Goal: Obtain resource: Download file/media

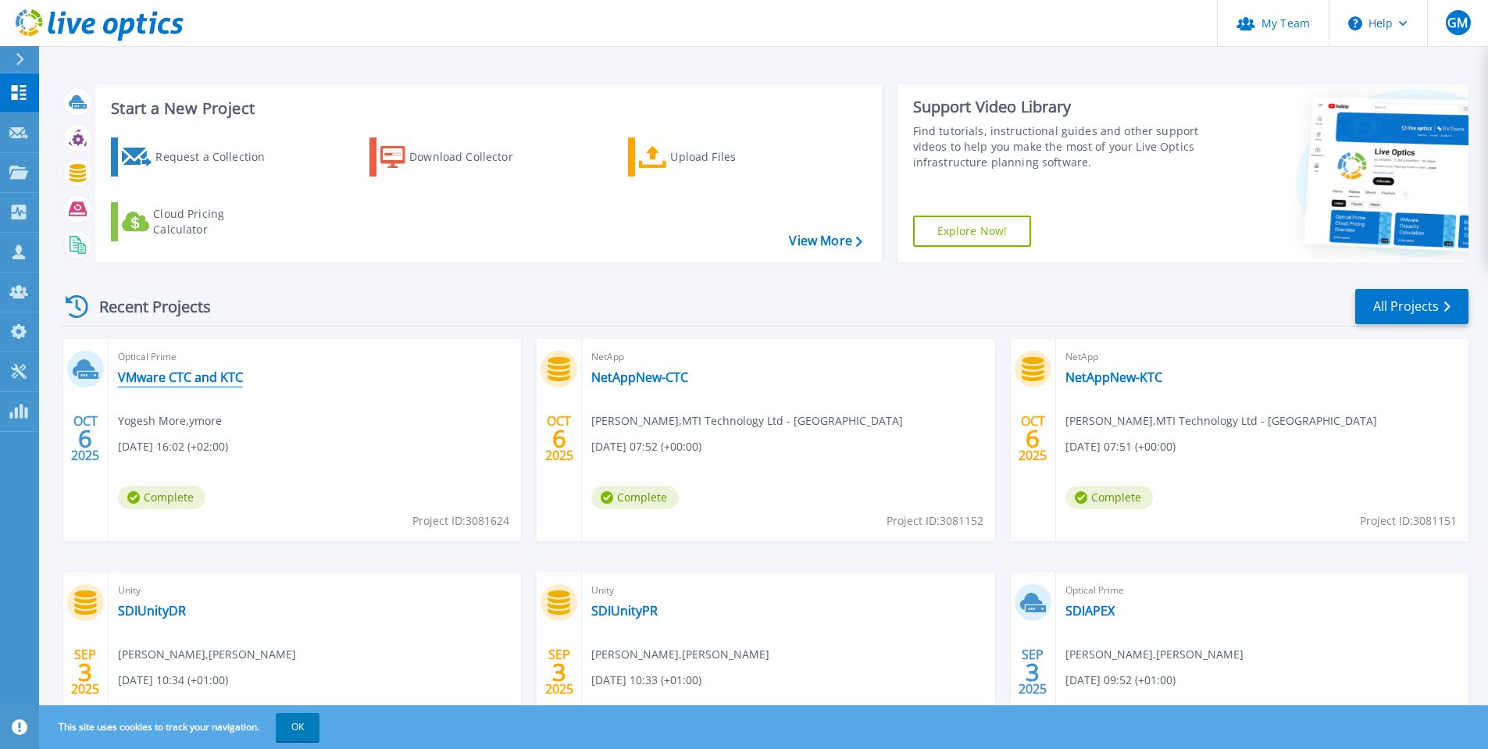
click at [180, 377] on link "VMware CTC and KTC" at bounding box center [180, 377] width 125 height 16
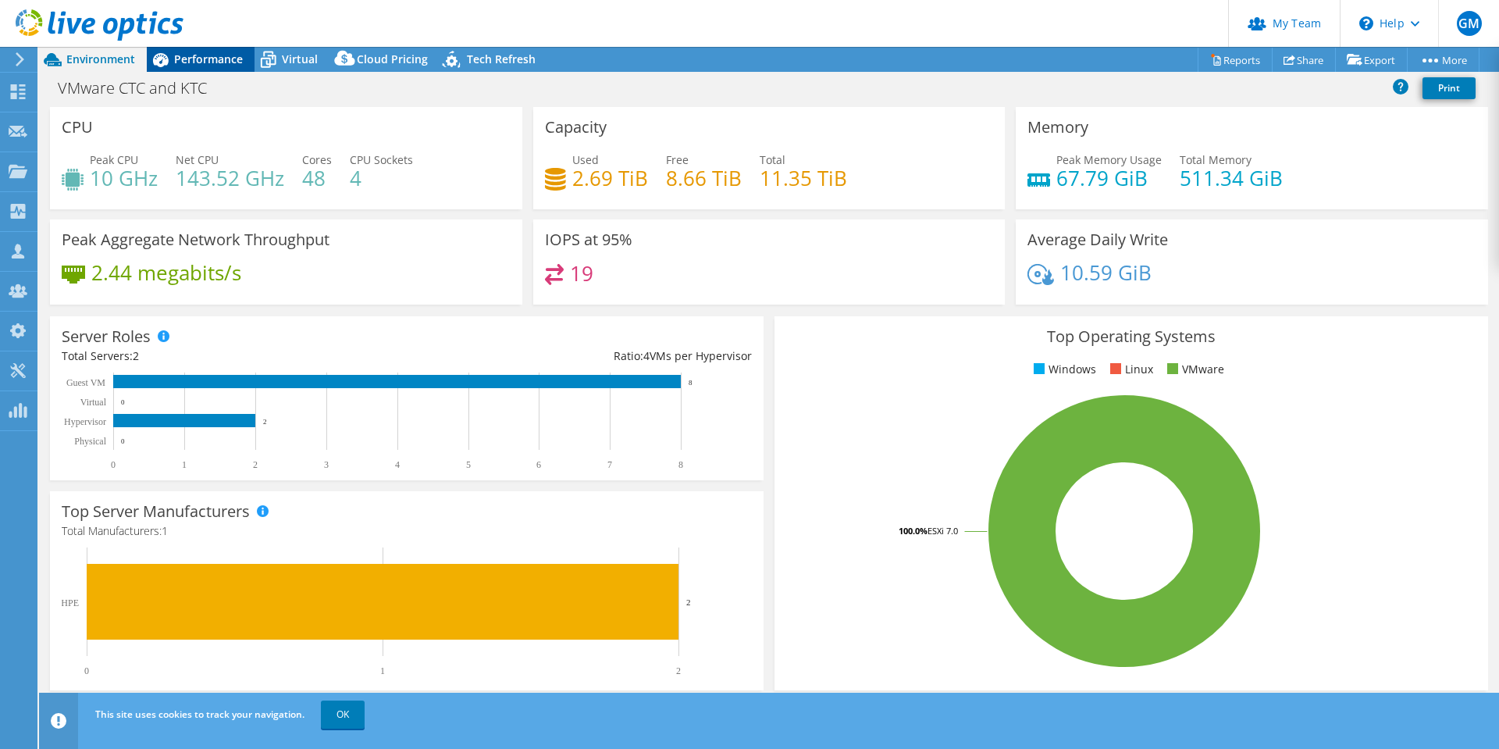
click at [212, 58] on span "Performance" at bounding box center [208, 59] width 69 height 15
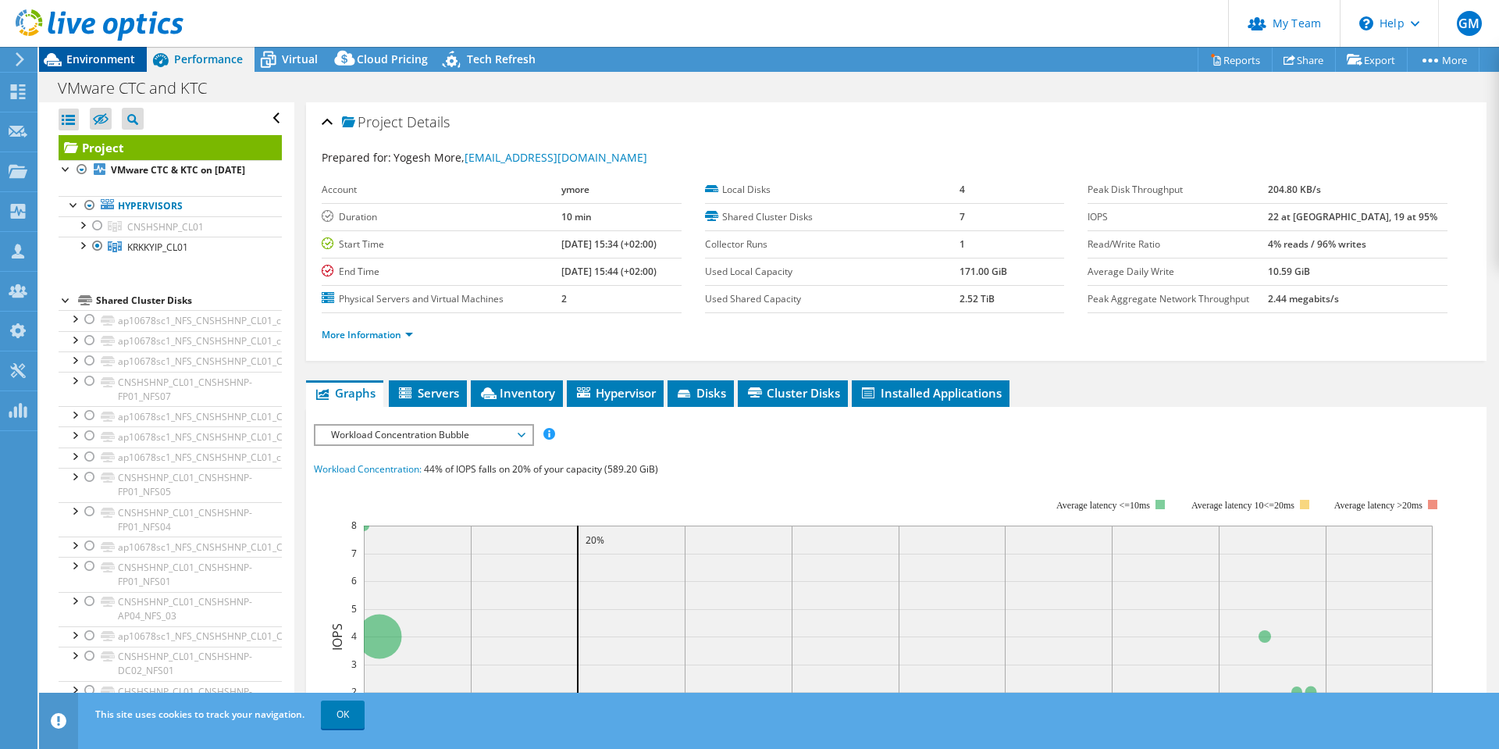
click at [104, 57] on span "Environment" at bounding box center [100, 59] width 69 height 15
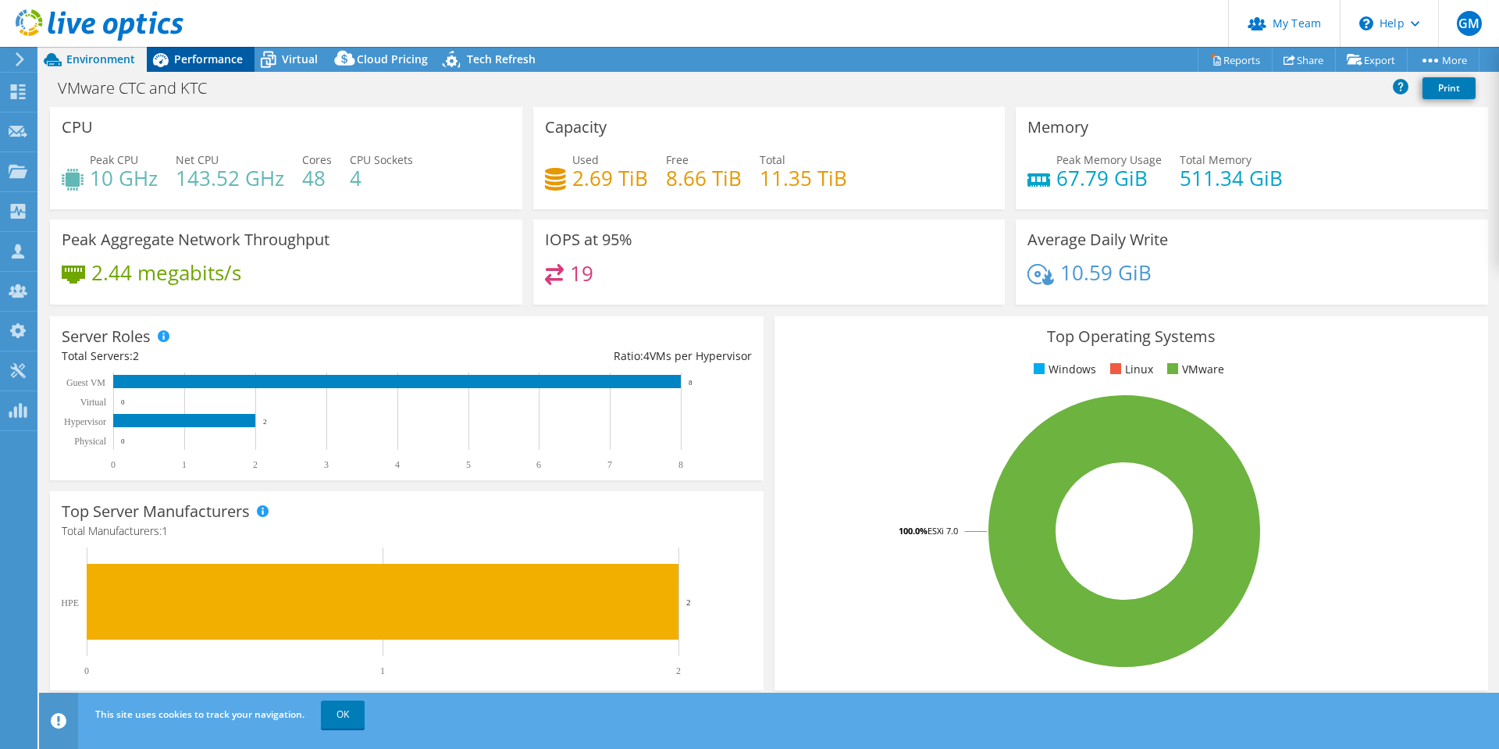
click at [194, 59] on span "Performance" at bounding box center [208, 59] width 69 height 15
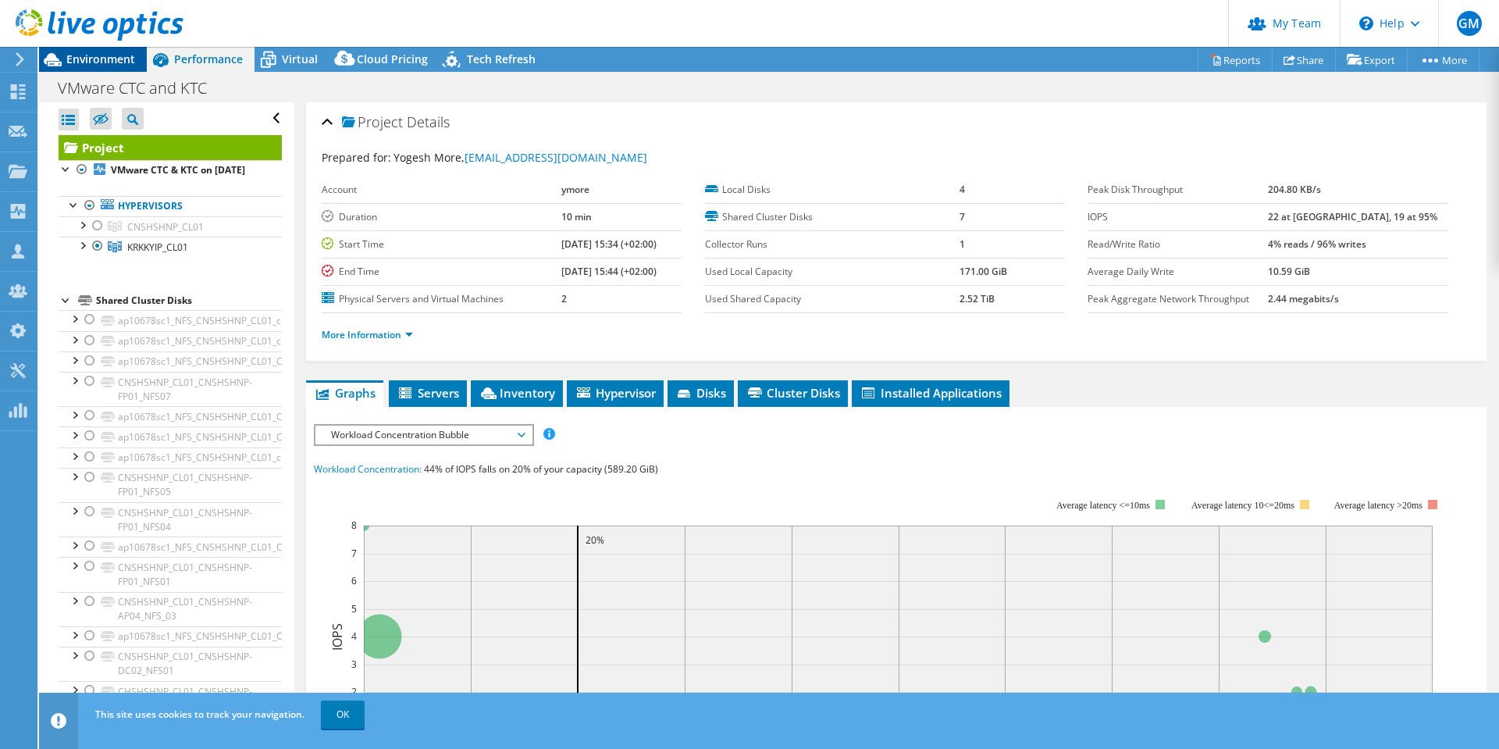
click at [115, 62] on span "Environment" at bounding box center [100, 59] width 69 height 15
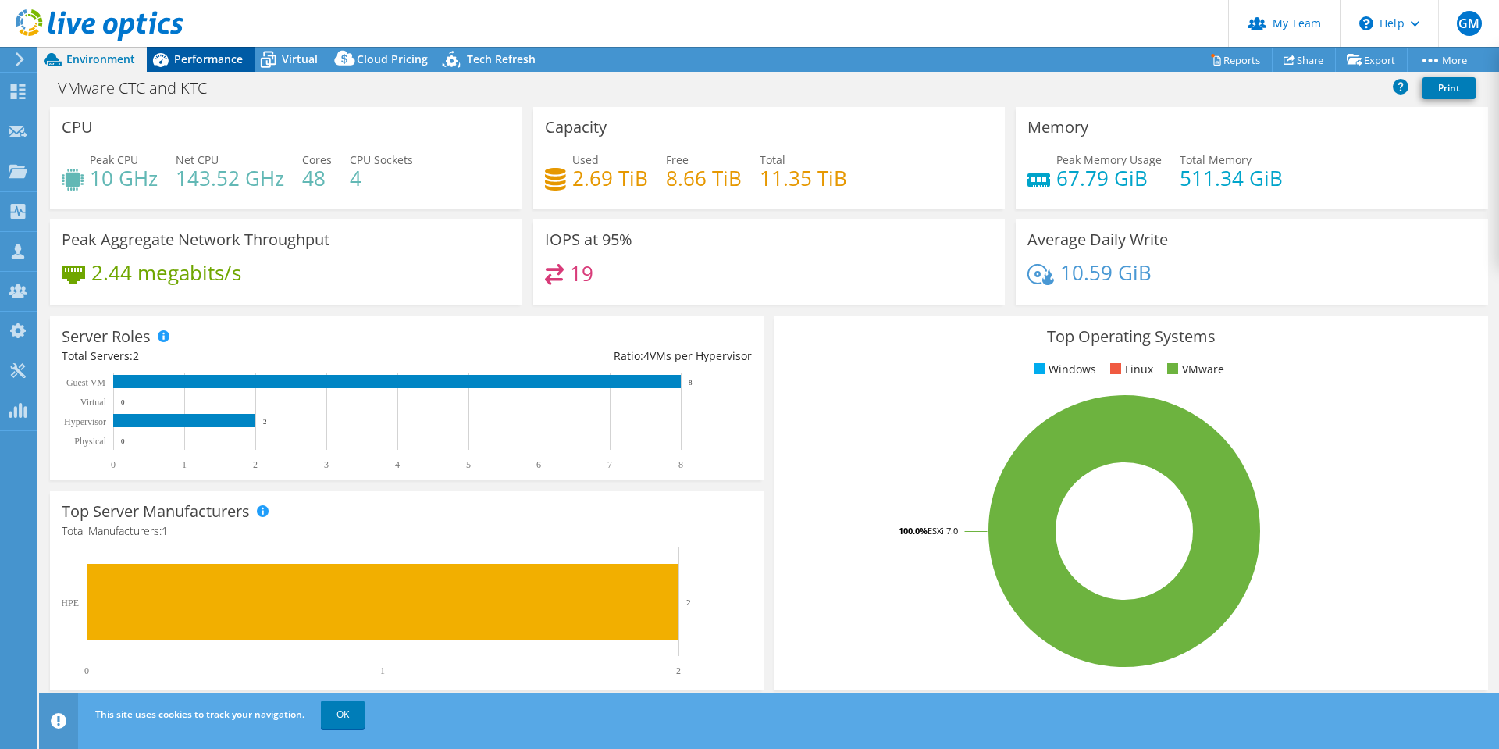
click at [219, 60] on span "Performance" at bounding box center [208, 59] width 69 height 15
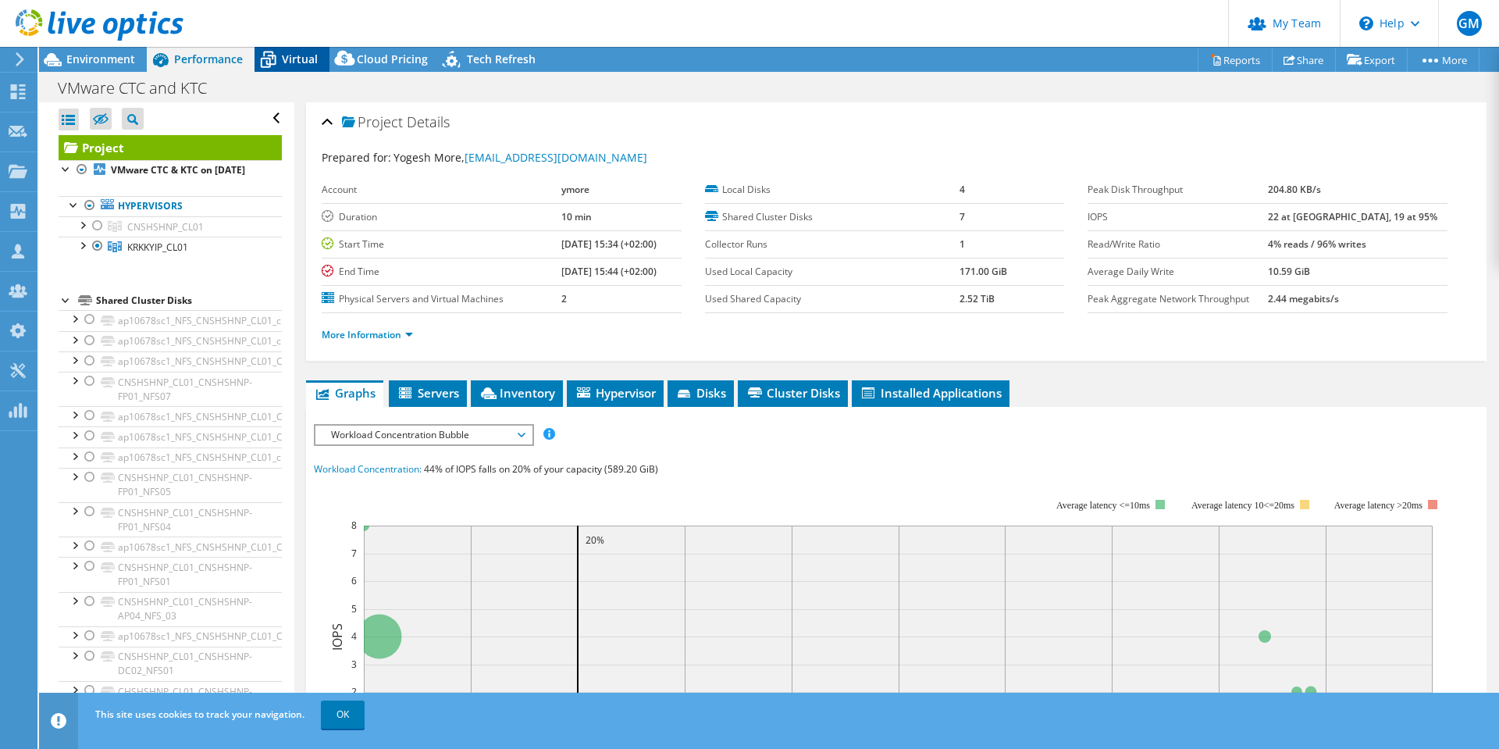
click at [301, 55] on span "Virtual" at bounding box center [300, 59] width 36 height 15
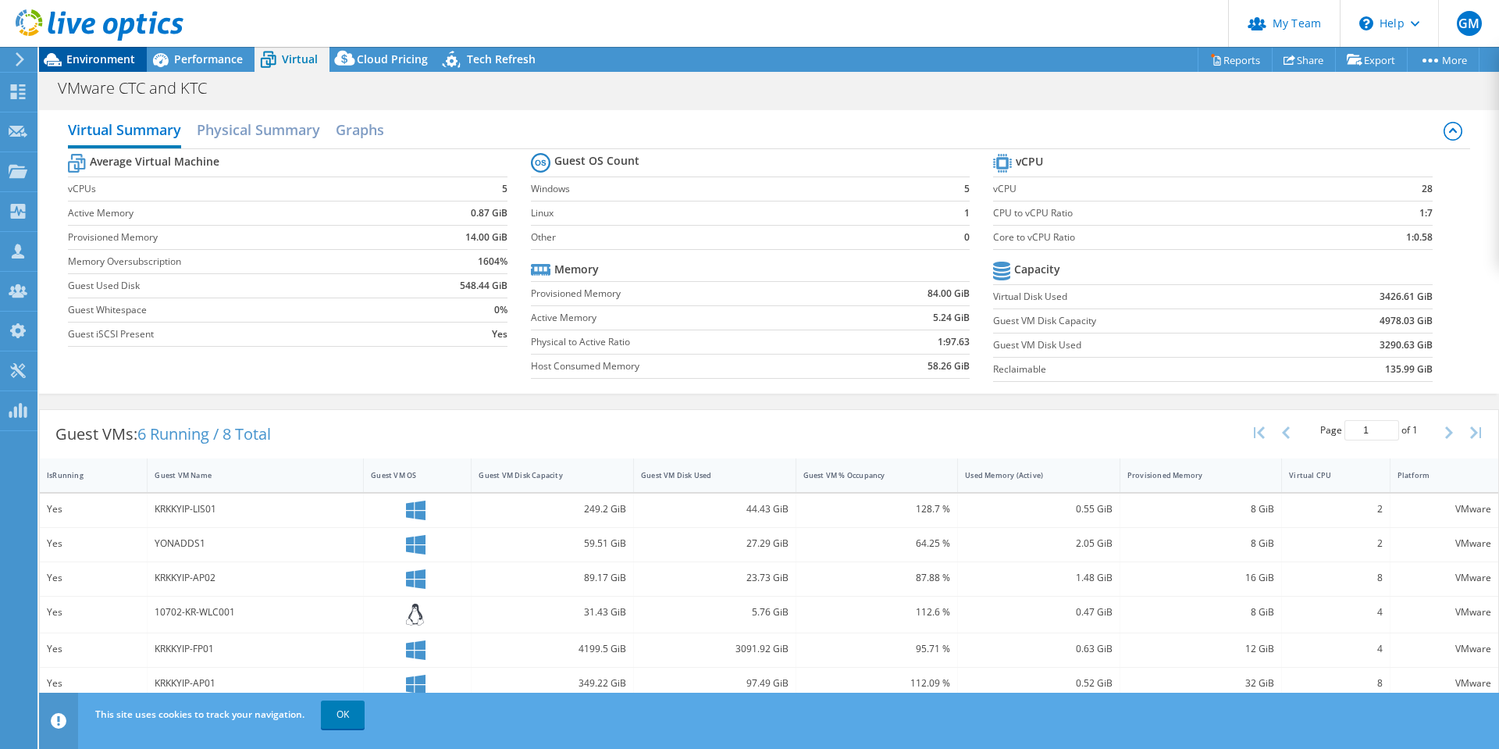
click at [111, 68] on div "Environment" at bounding box center [93, 59] width 108 height 25
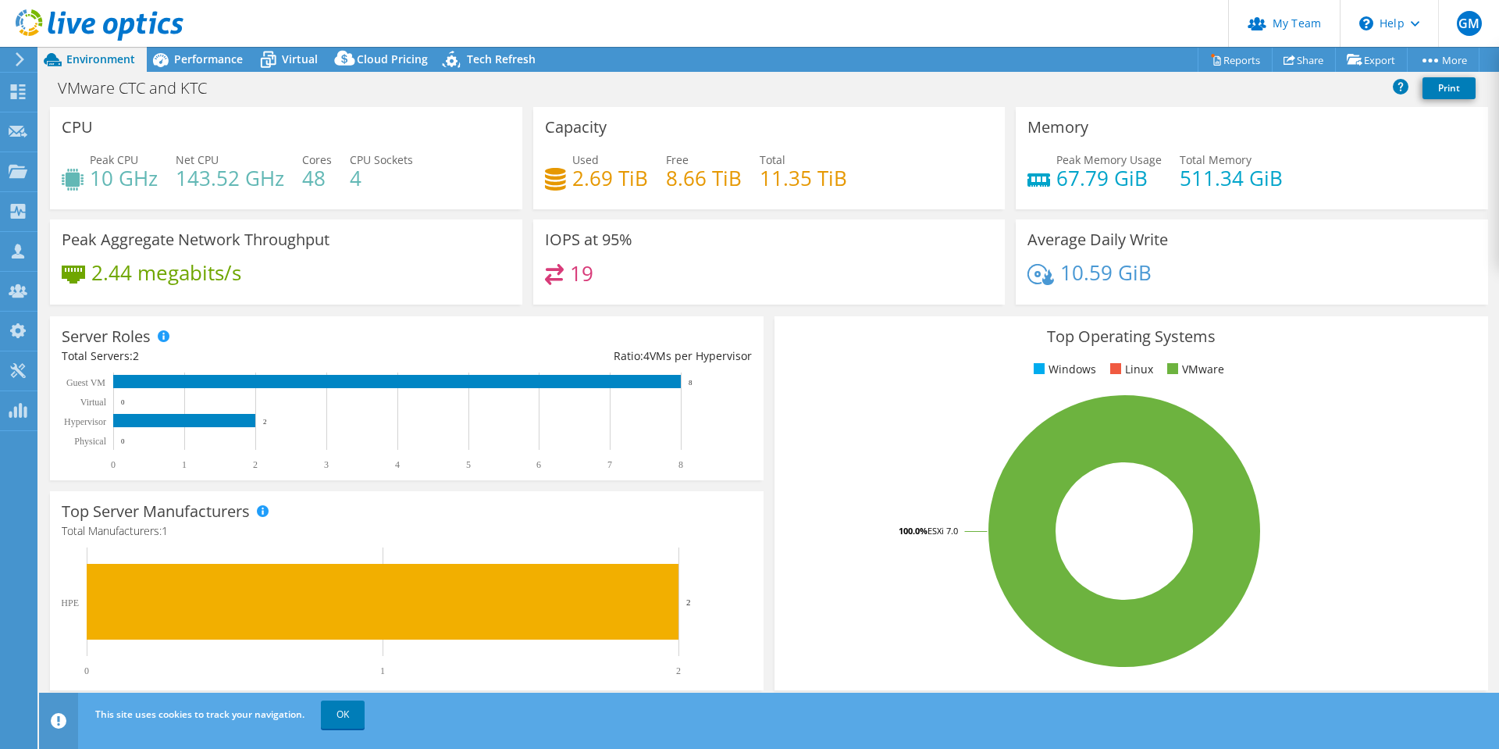
click at [20, 61] on use at bounding box center [20, 59] width 9 height 14
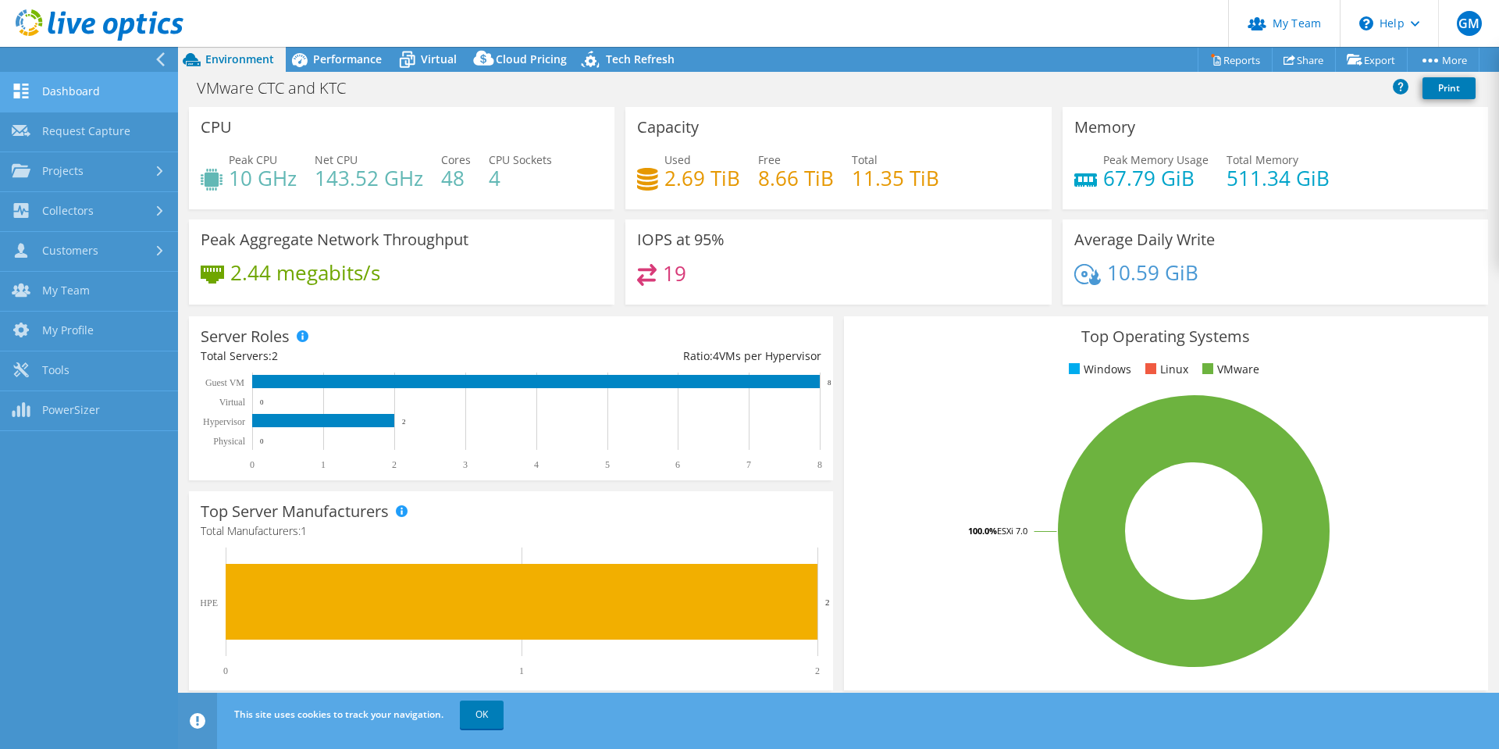
click at [78, 94] on link "Dashboard" at bounding box center [89, 93] width 178 height 40
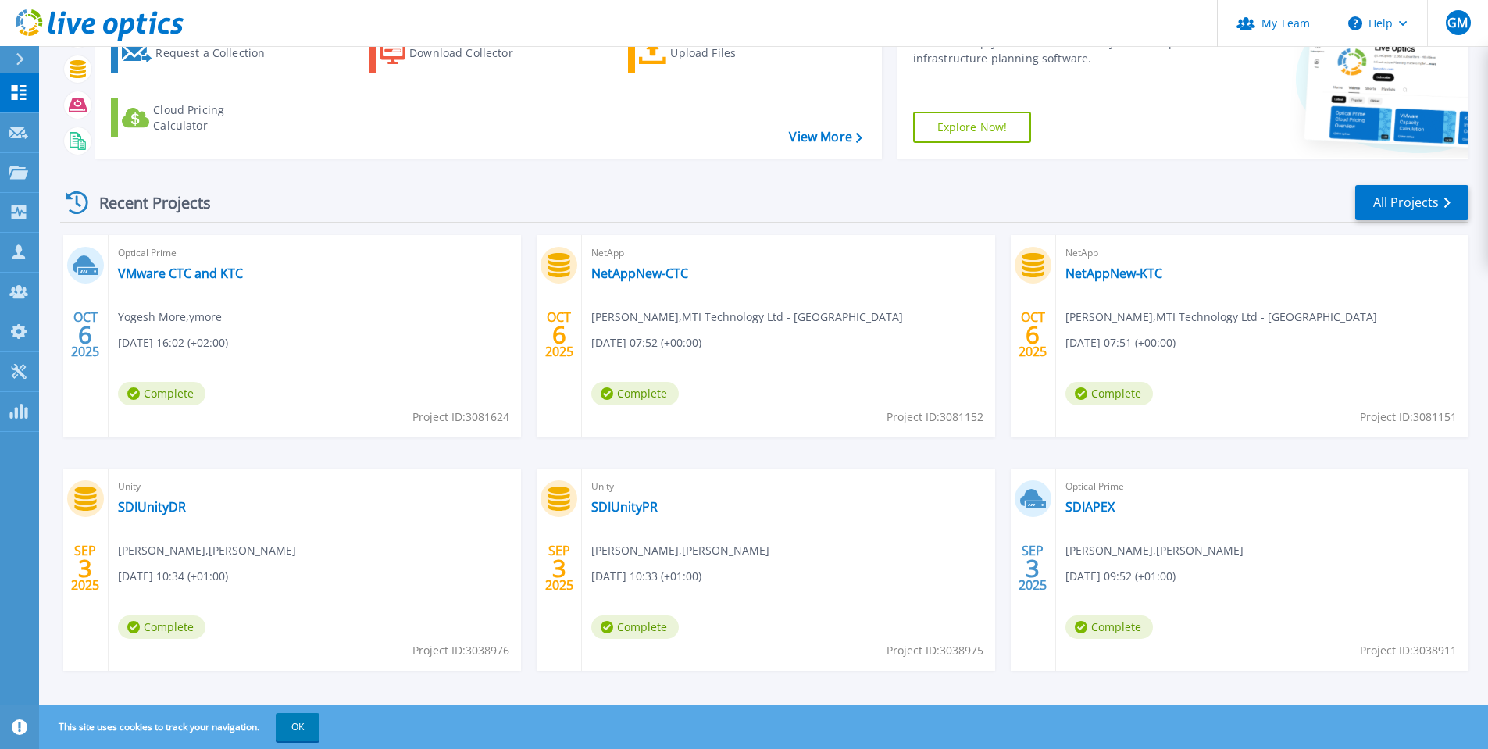
scroll to position [116, 0]
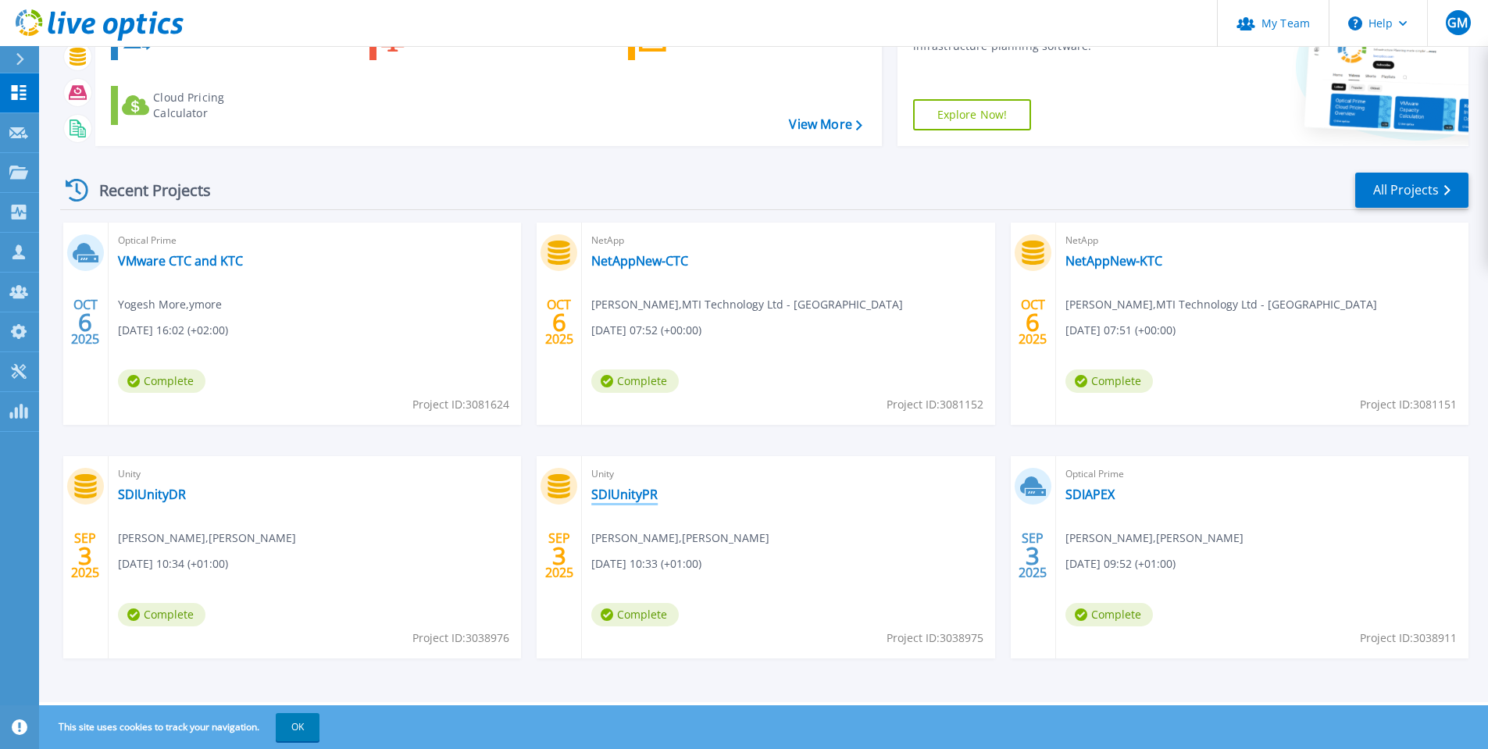
click at [633, 497] on link "SDIUnityPR" at bounding box center [624, 495] width 66 height 16
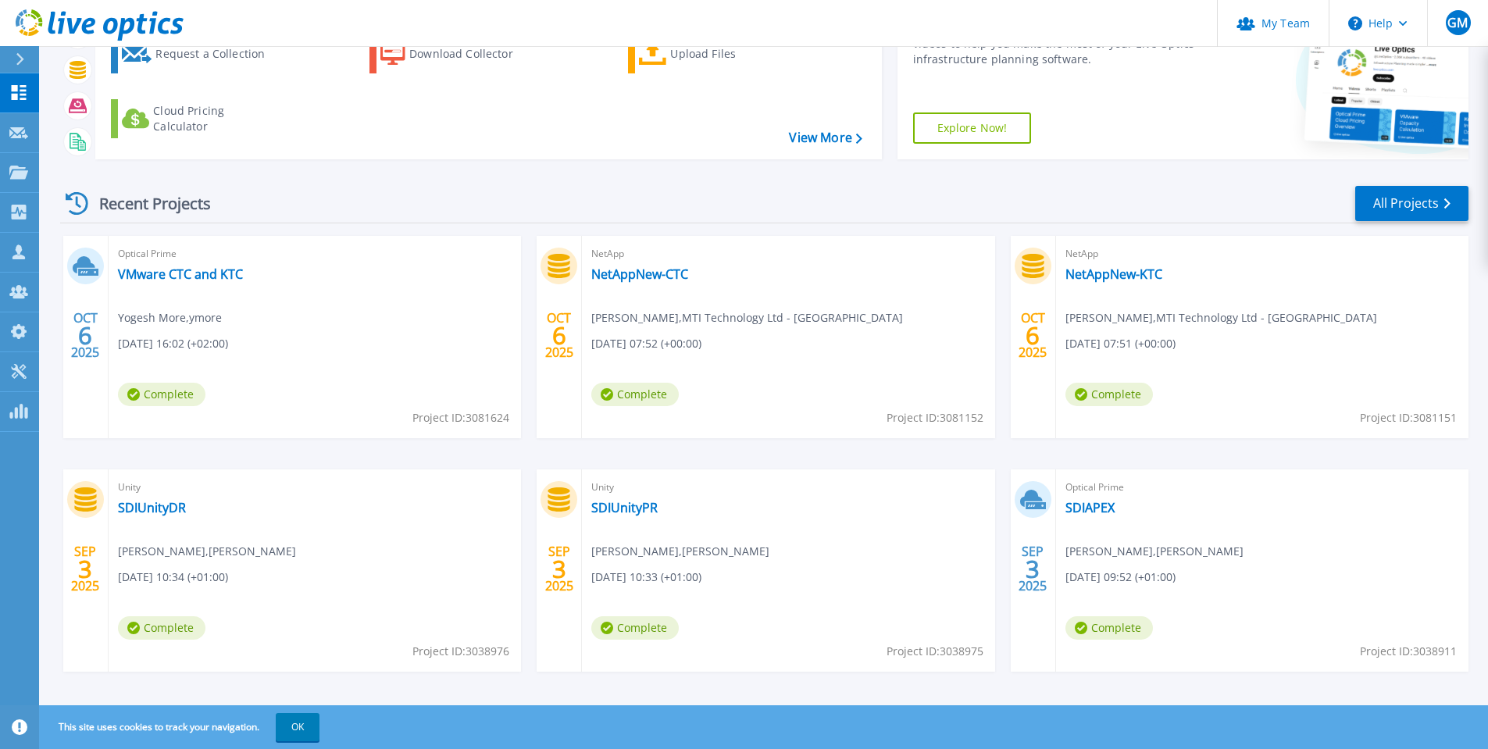
scroll to position [116, 0]
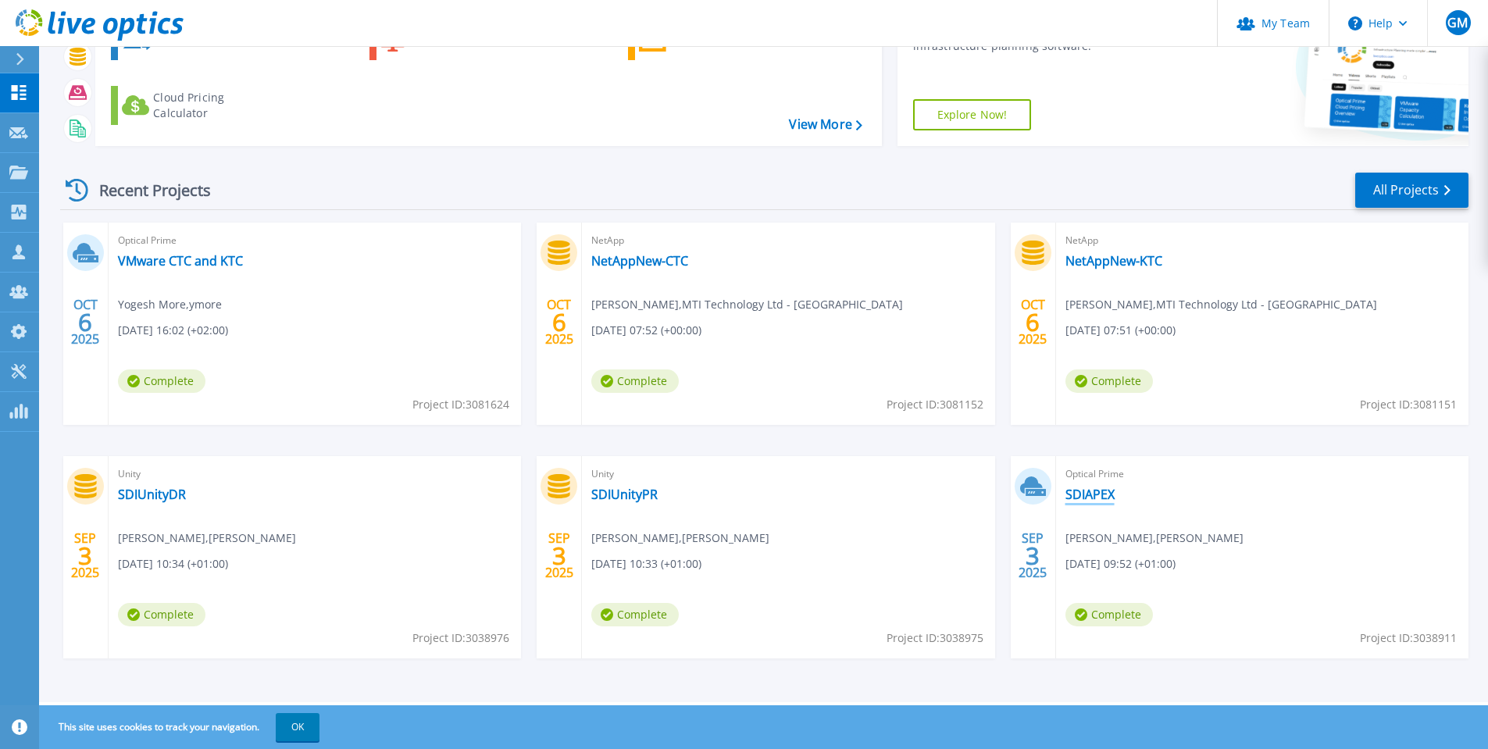
click at [1081, 498] on link "SDIAPEX" at bounding box center [1089, 495] width 49 height 16
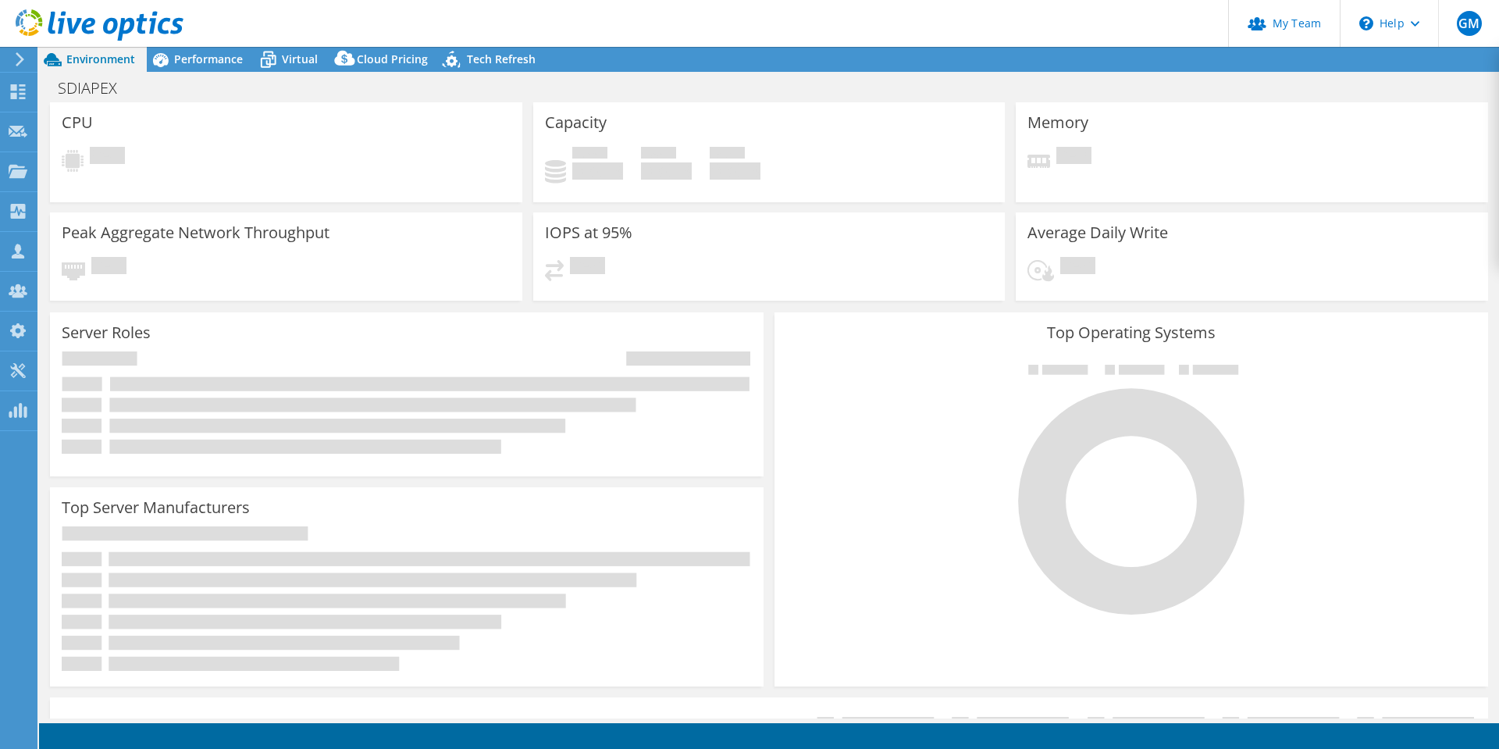
select select "USD"
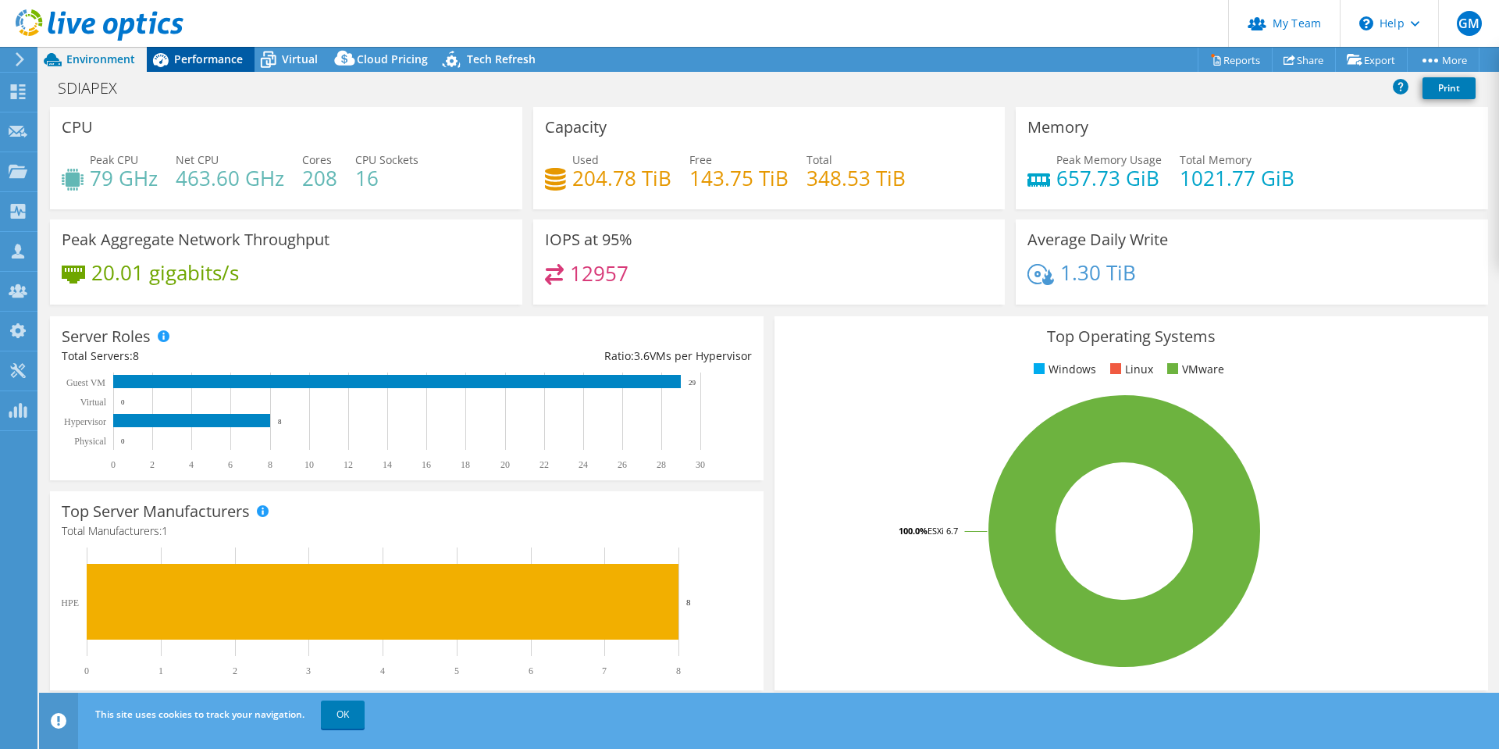
click at [212, 59] on span "Performance" at bounding box center [208, 59] width 69 height 15
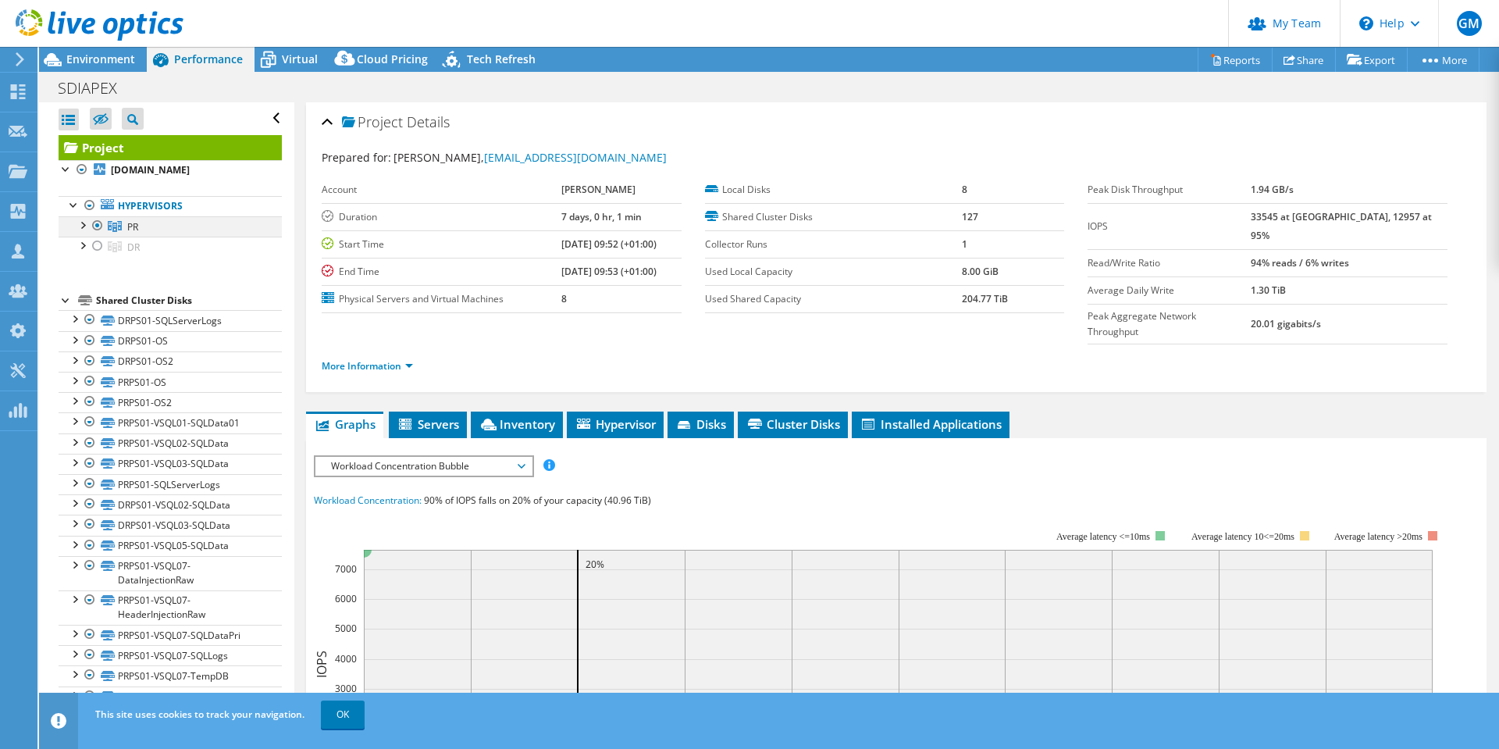
click at [83, 232] on div at bounding box center [82, 224] width 16 height 16
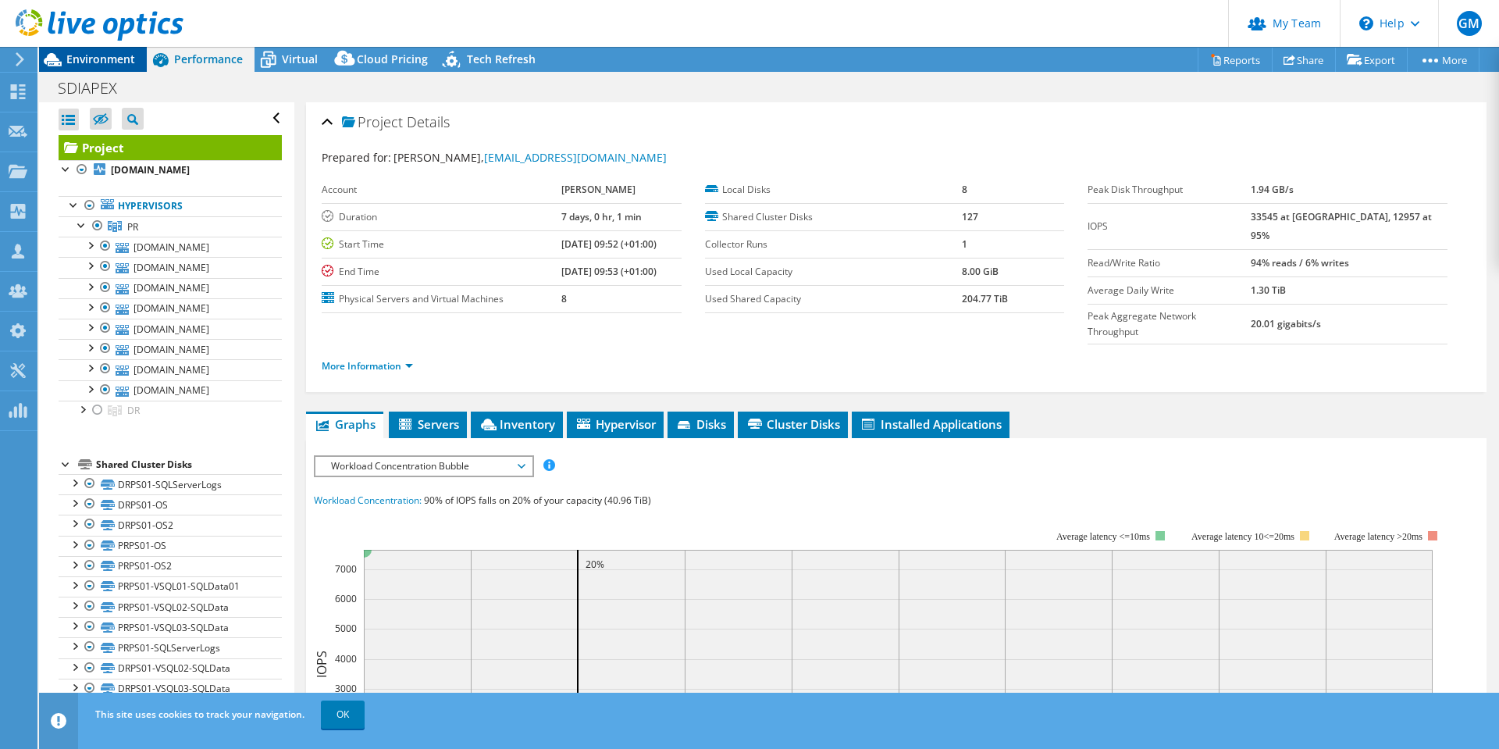
click at [100, 66] on div "Environment" at bounding box center [93, 59] width 108 height 25
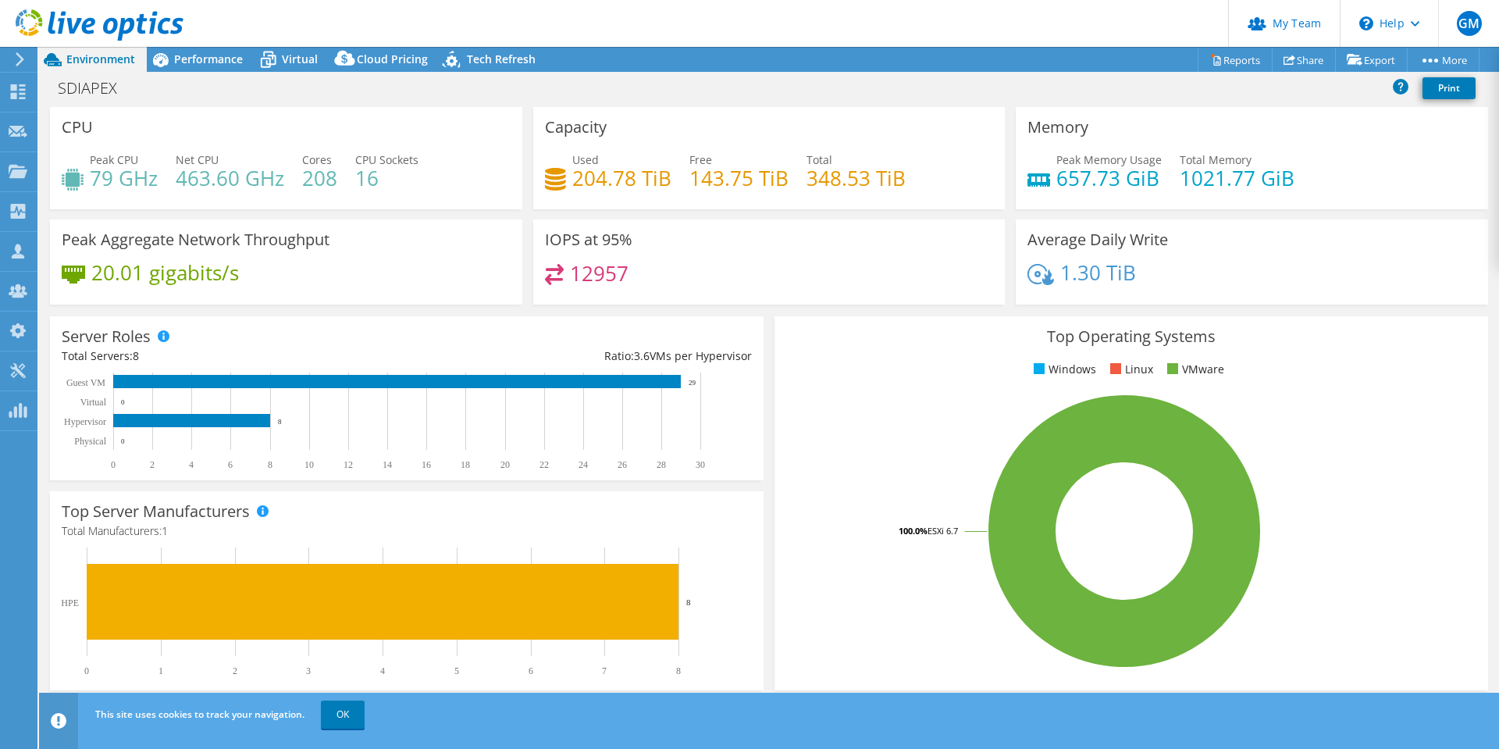
click at [915, 31] on header "GM Partner Team Admin Garry Menezes gmenezes@mti.com MTI Technology Ltd - UK My…" at bounding box center [749, 23] width 1499 height 47
click at [60, 89] on div "Dashboard" at bounding box center [73, 92] width 73 height 39
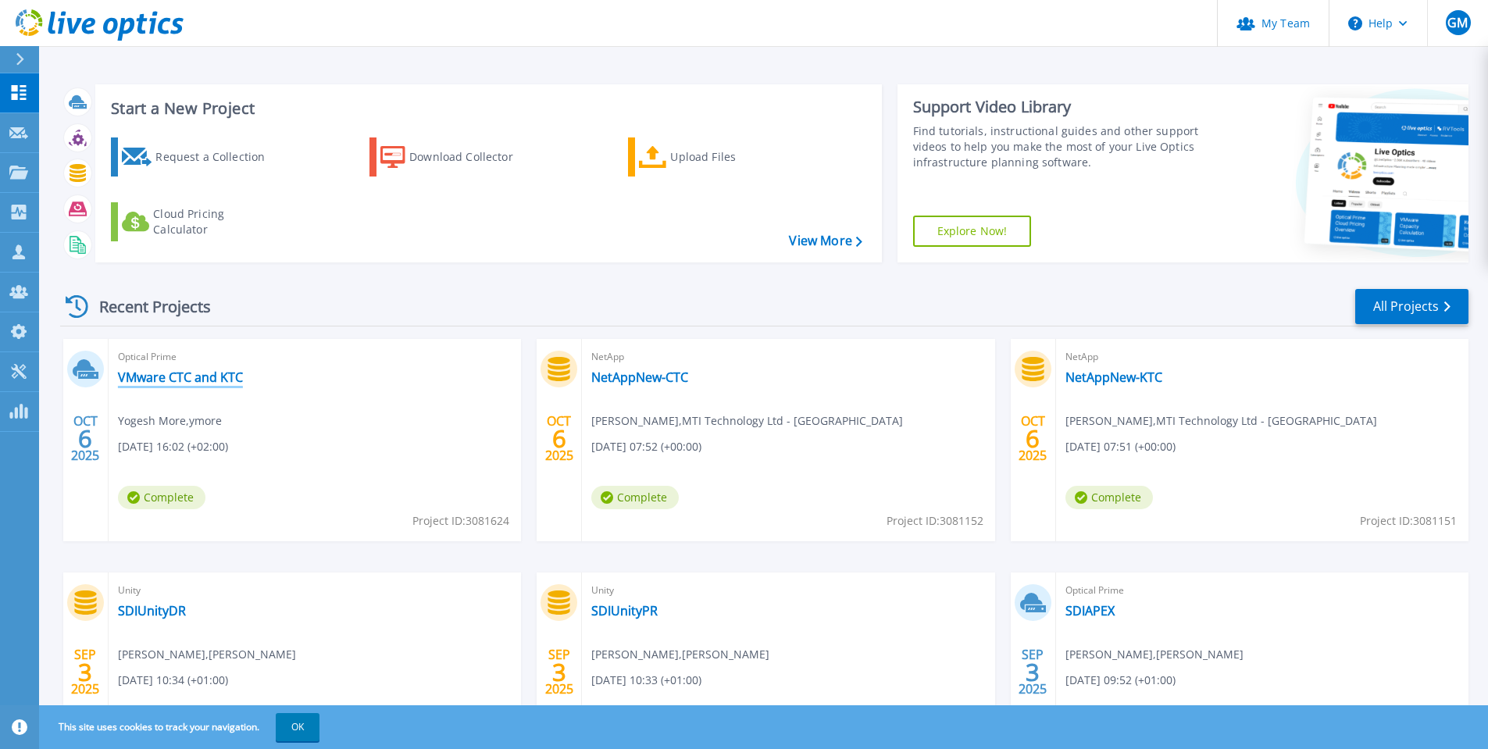
click at [205, 377] on link "VMware CTC and KTC" at bounding box center [180, 377] width 125 height 16
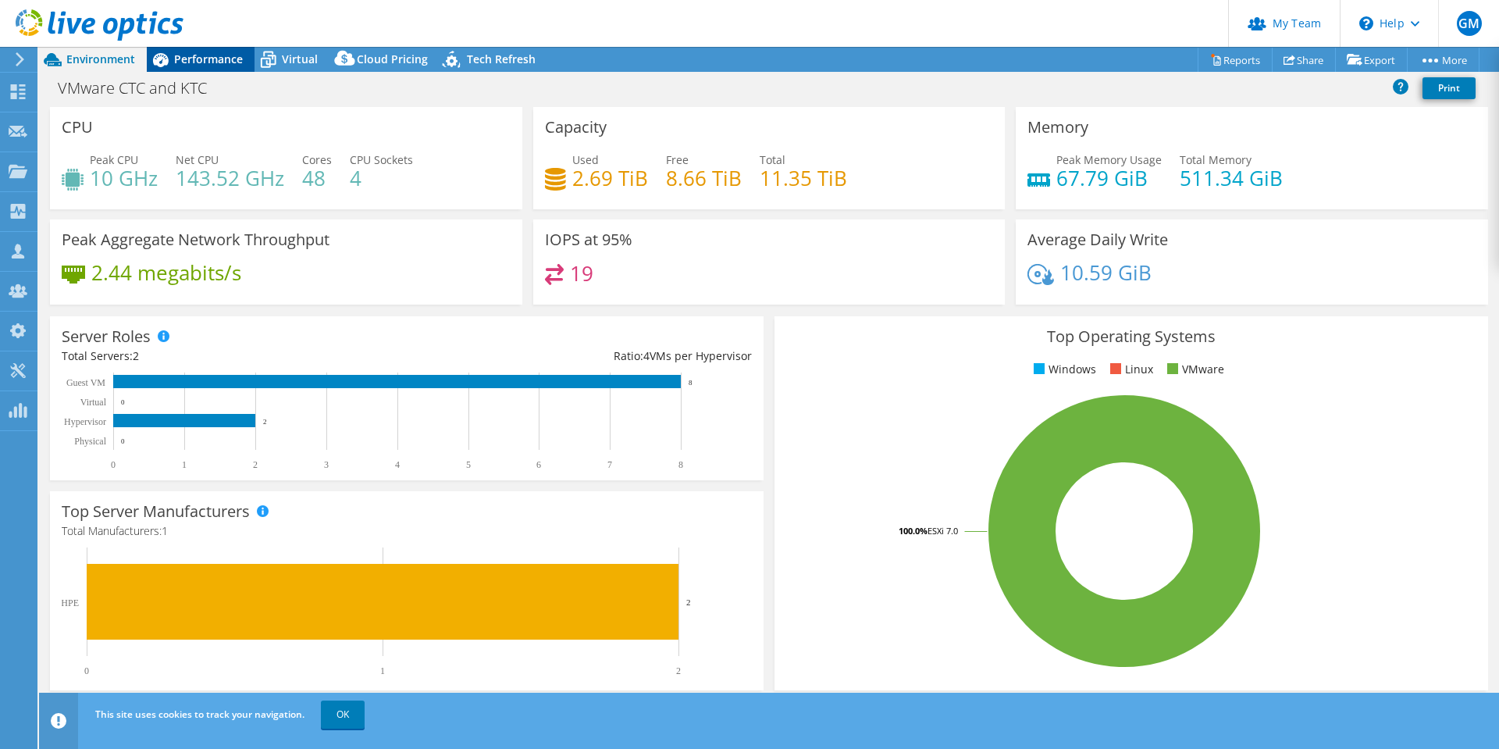
click at [207, 57] on span "Performance" at bounding box center [208, 59] width 69 height 15
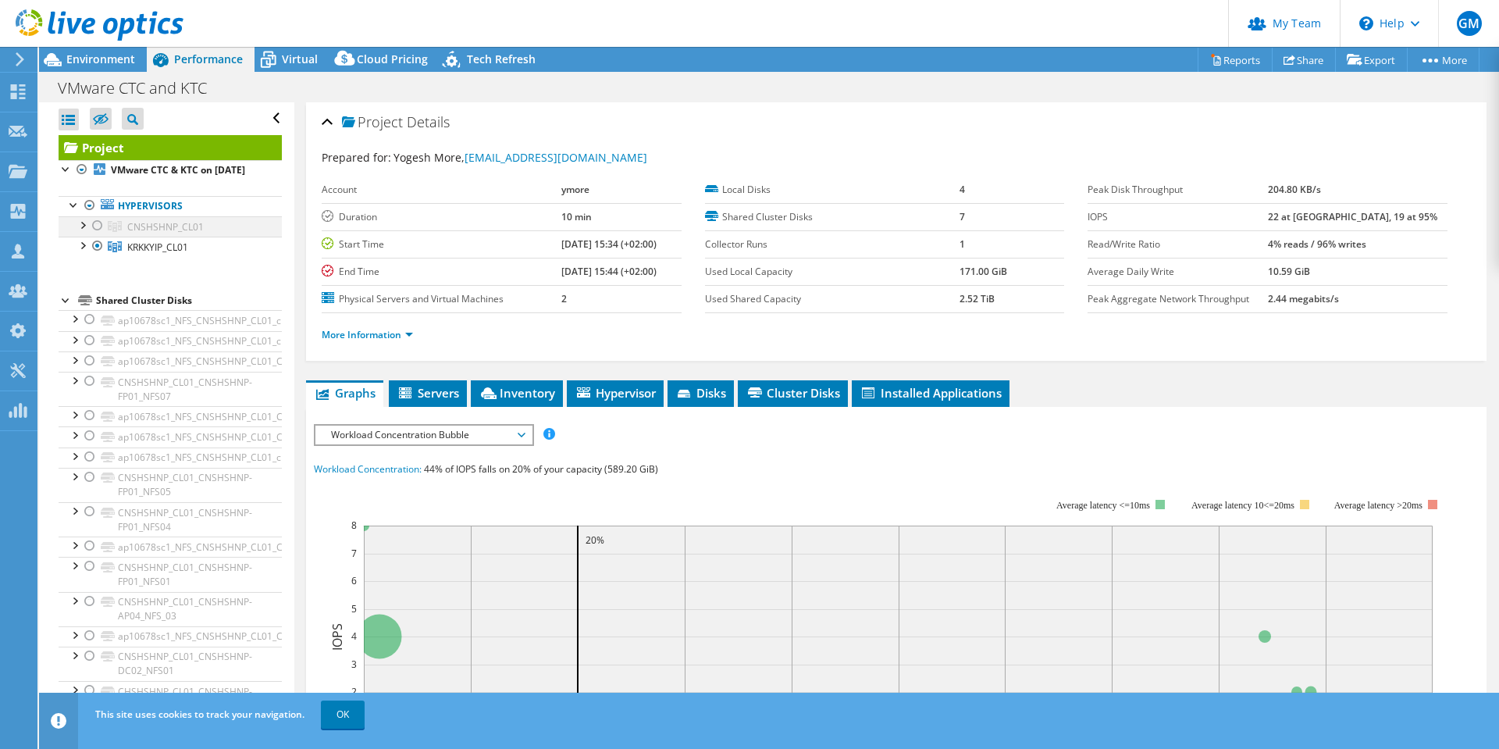
click at [100, 235] on div at bounding box center [98, 225] width 16 height 19
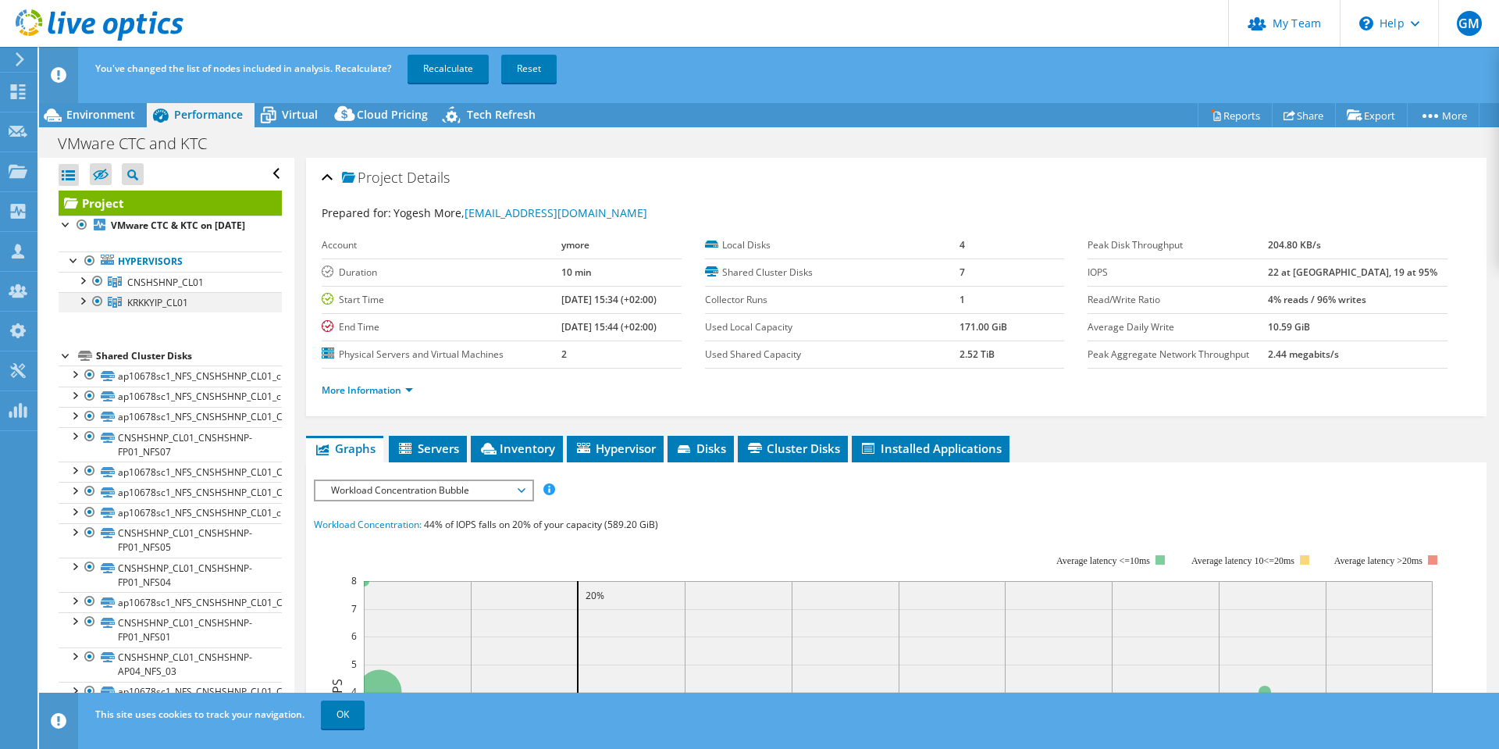
click at [98, 311] on div at bounding box center [98, 301] width 16 height 19
click at [454, 72] on link "Recalculate" at bounding box center [448, 69] width 81 height 28
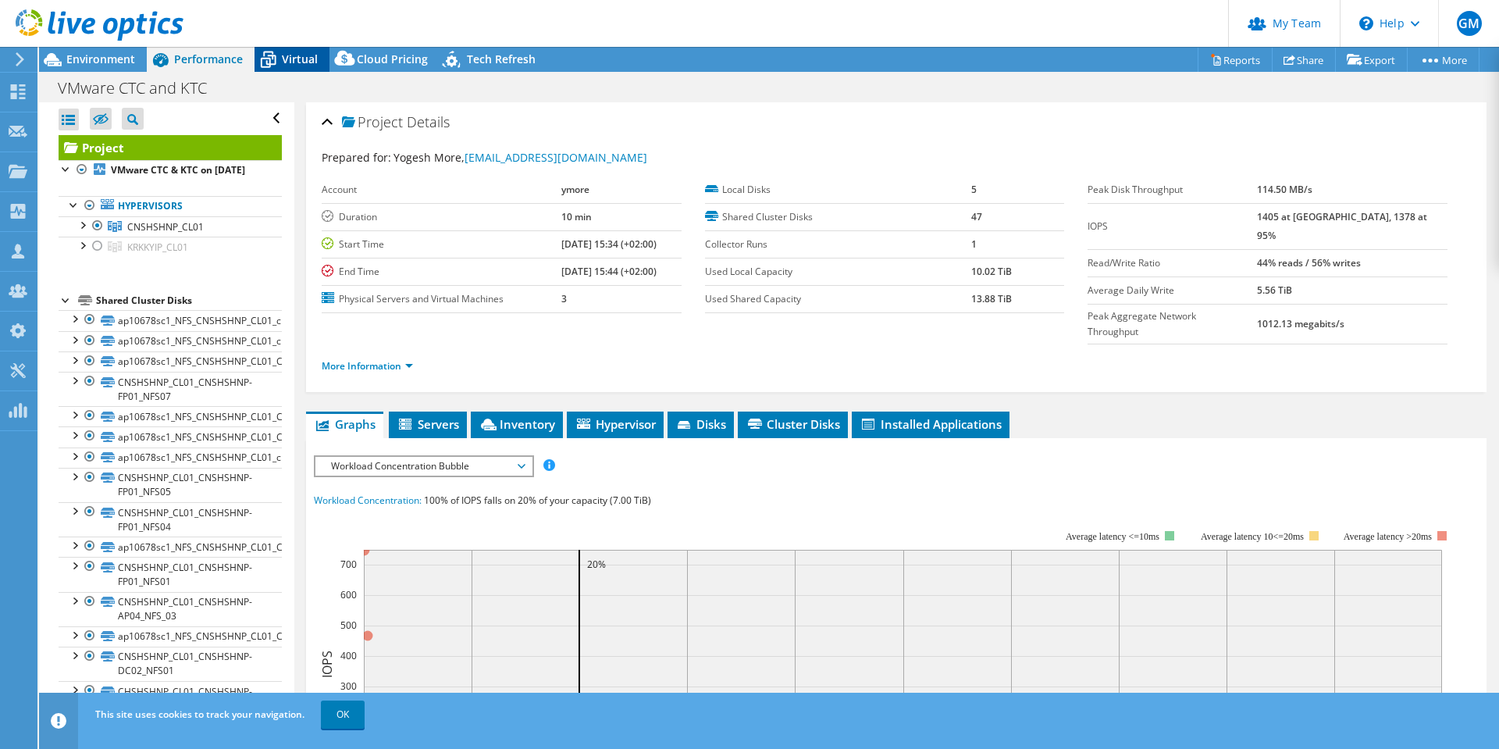
click at [290, 65] on span "Virtual" at bounding box center [300, 59] width 36 height 15
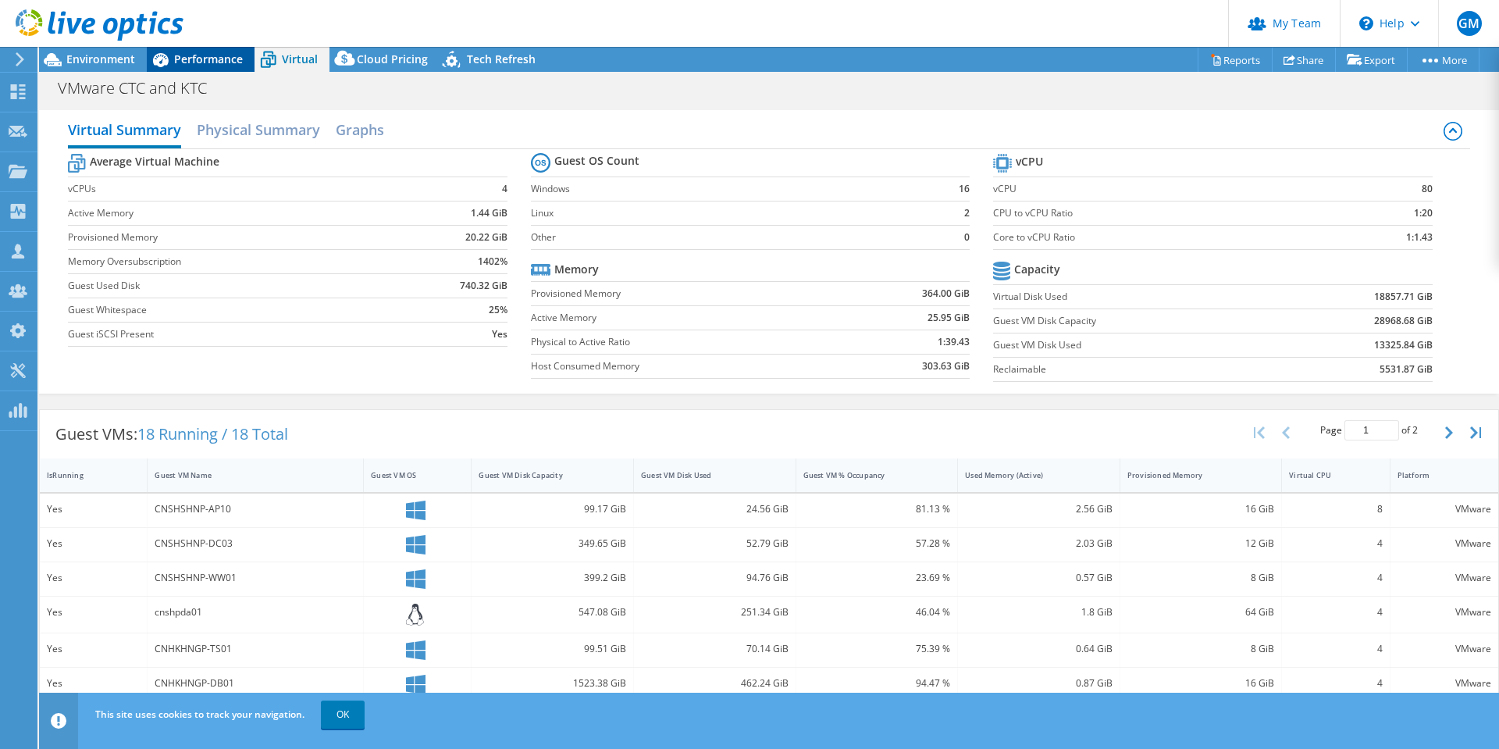
click at [212, 57] on span "Performance" at bounding box center [208, 59] width 69 height 15
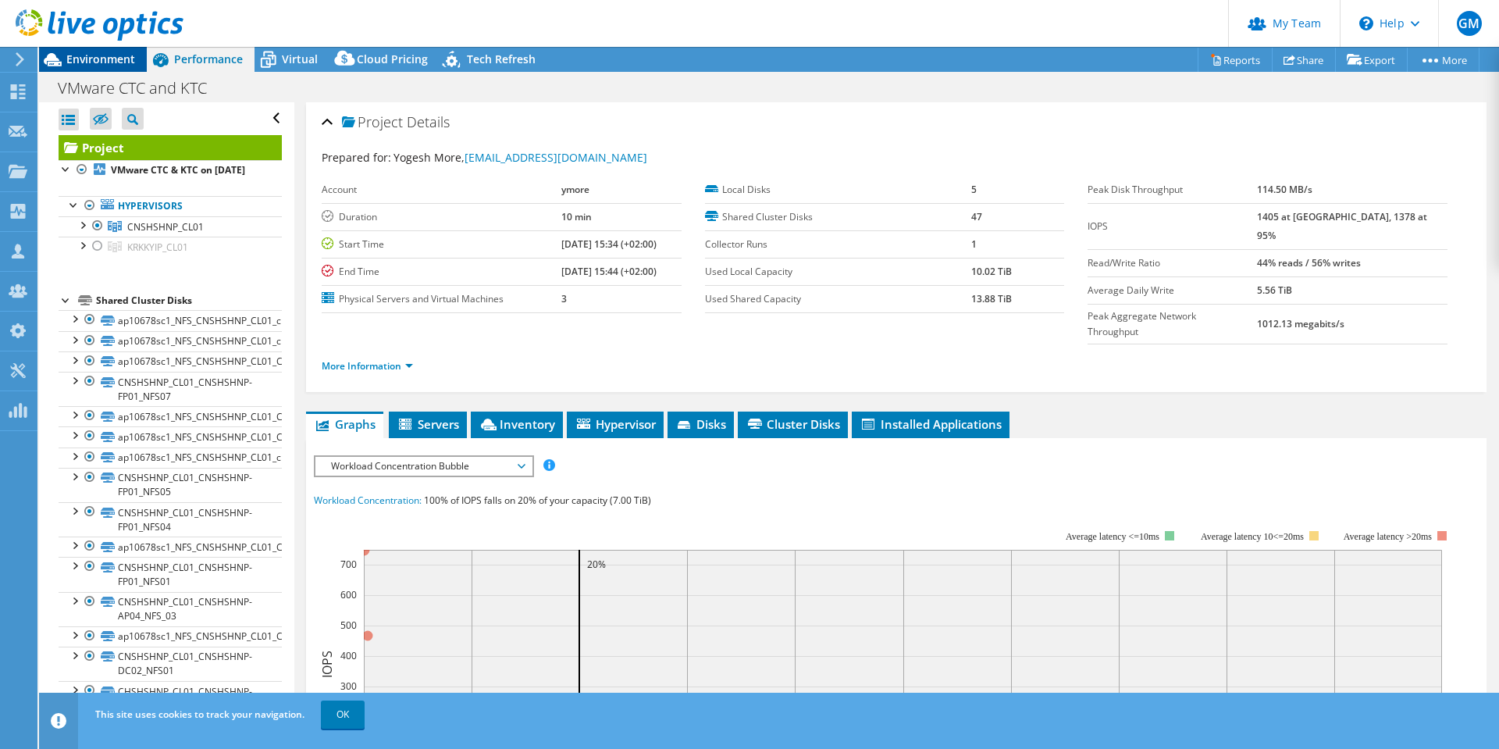
click at [96, 70] on div "Environment" at bounding box center [93, 59] width 108 height 25
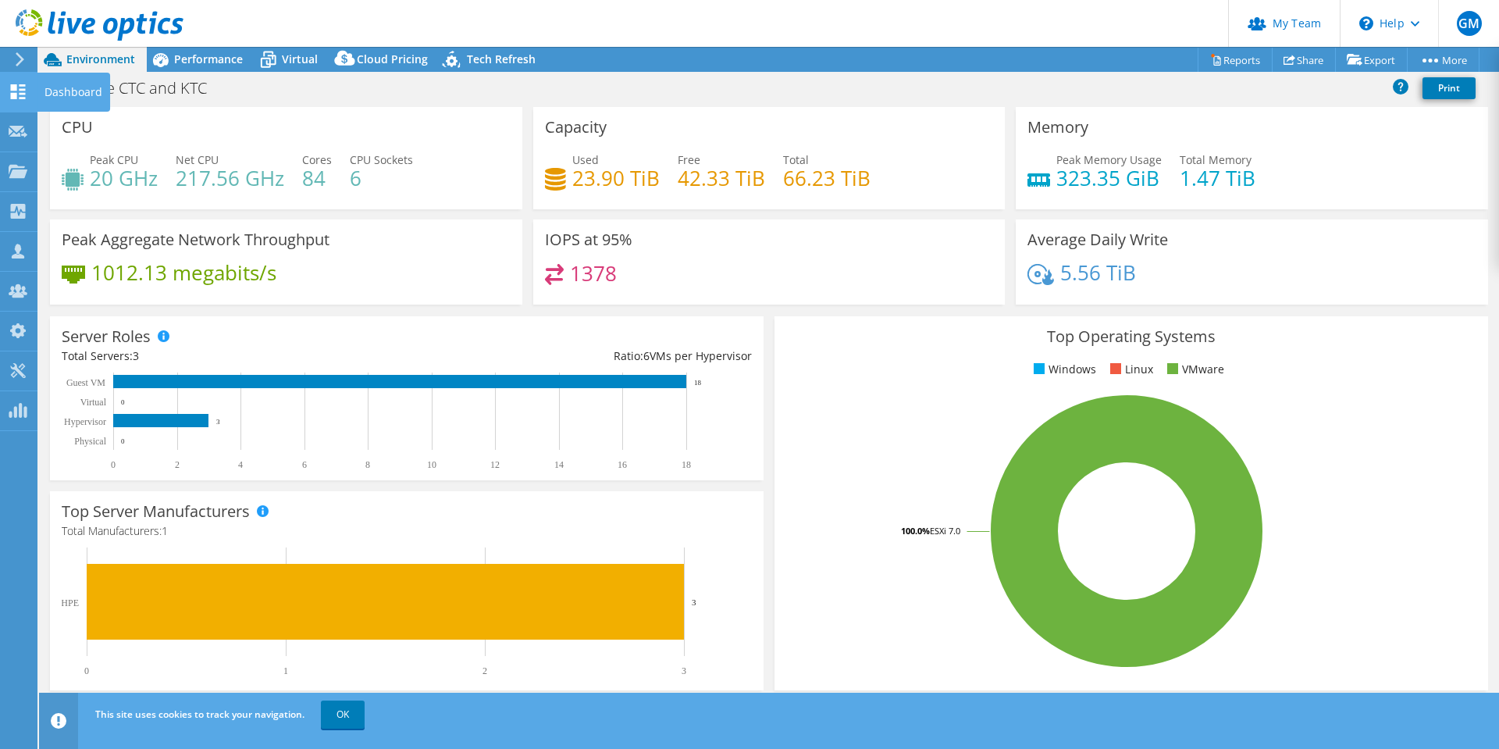
click at [50, 93] on div "Dashboard" at bounding box center [73, 92] width 73 height 39
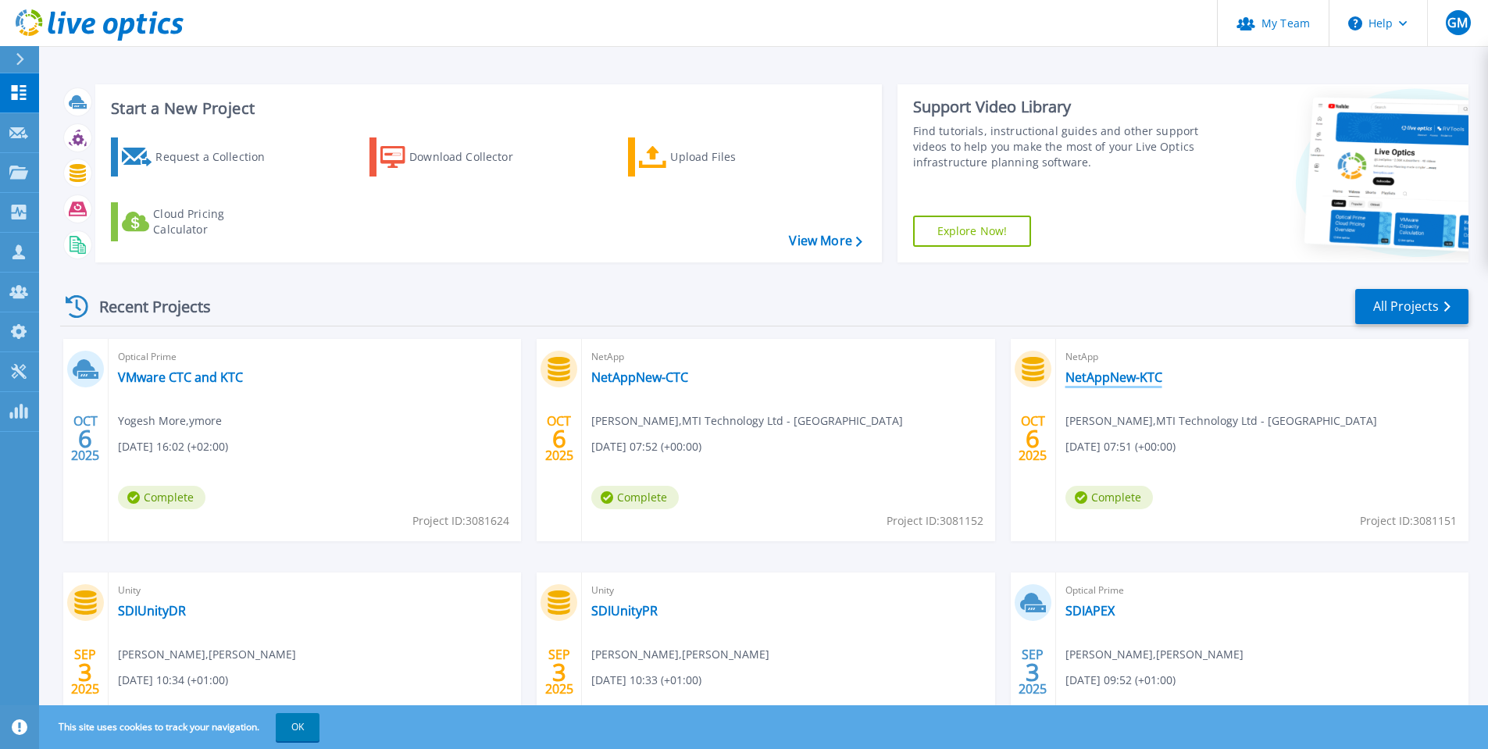
click at [1117, 383] on link "NetAppNew-KTC" at bounding box center [1113, 377] width 97 height 16
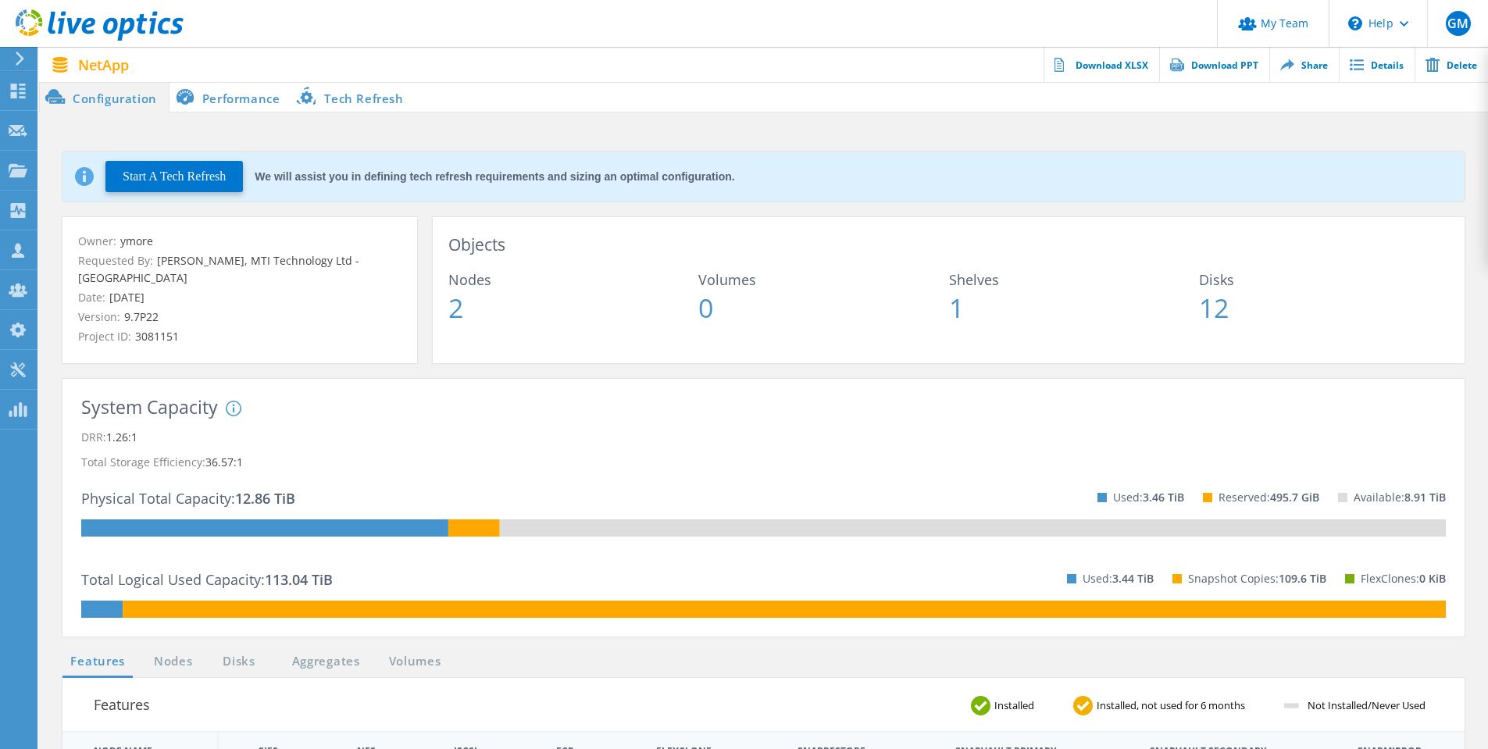
click at [230, 99] on li "Performance" at bounding box center [230, 96] width 123 height 31
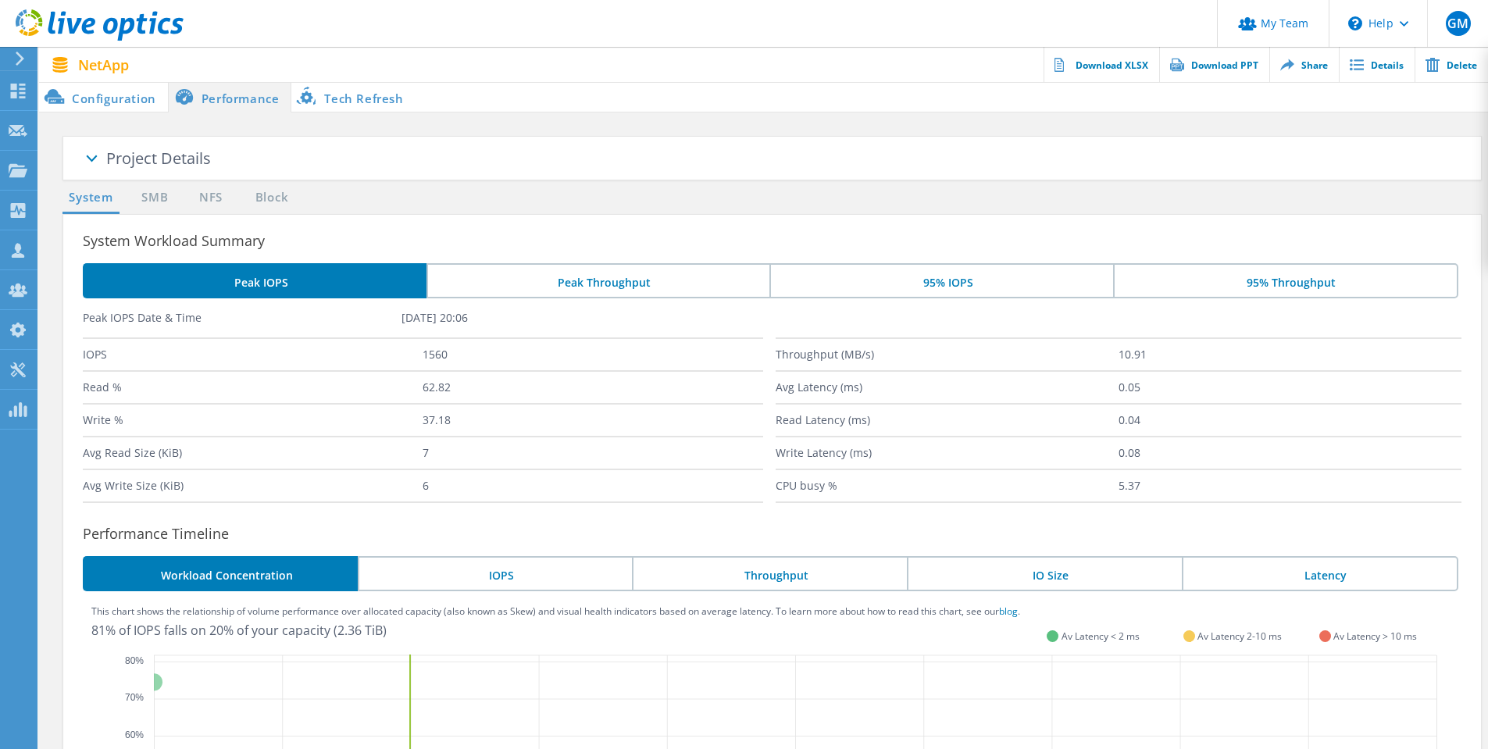
click at [20, 60] on use at bounding box center [20, 59] width 9 height 14
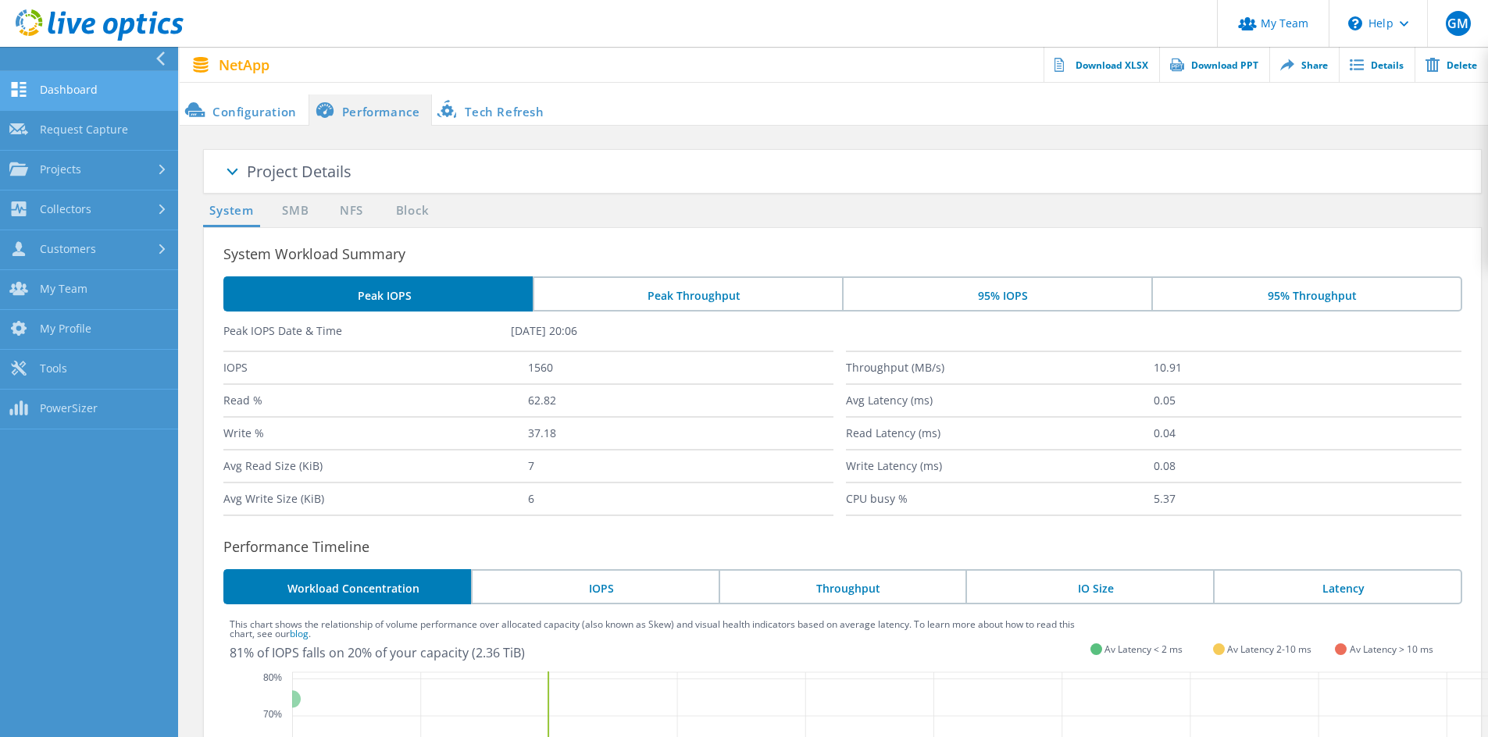
click at [91, 87] on link "Dashboard" at bounding box center [89, 91] width 178 height 40
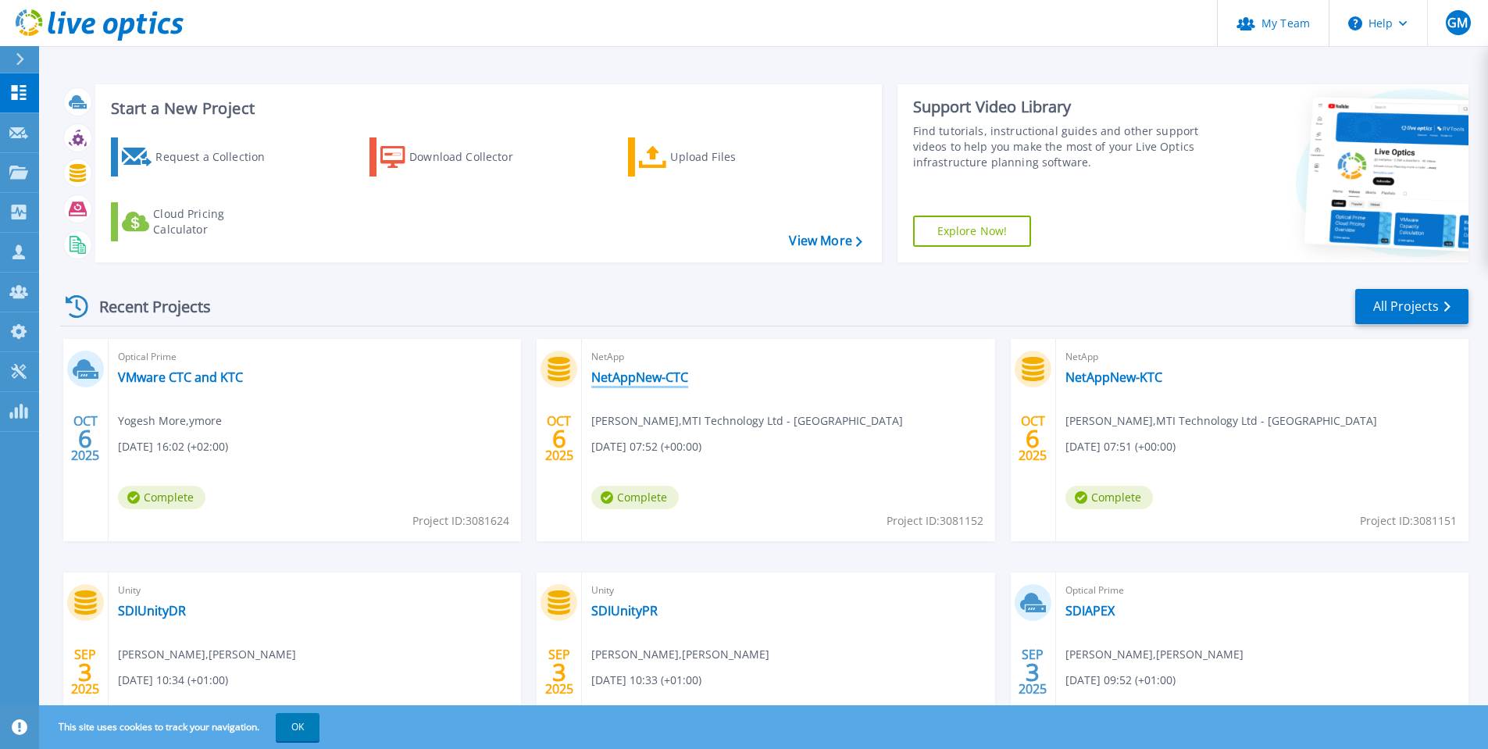
click at [643, 377] on link "NetAppNew-CTC" at bounding box center [639, 377] width 97 height 16
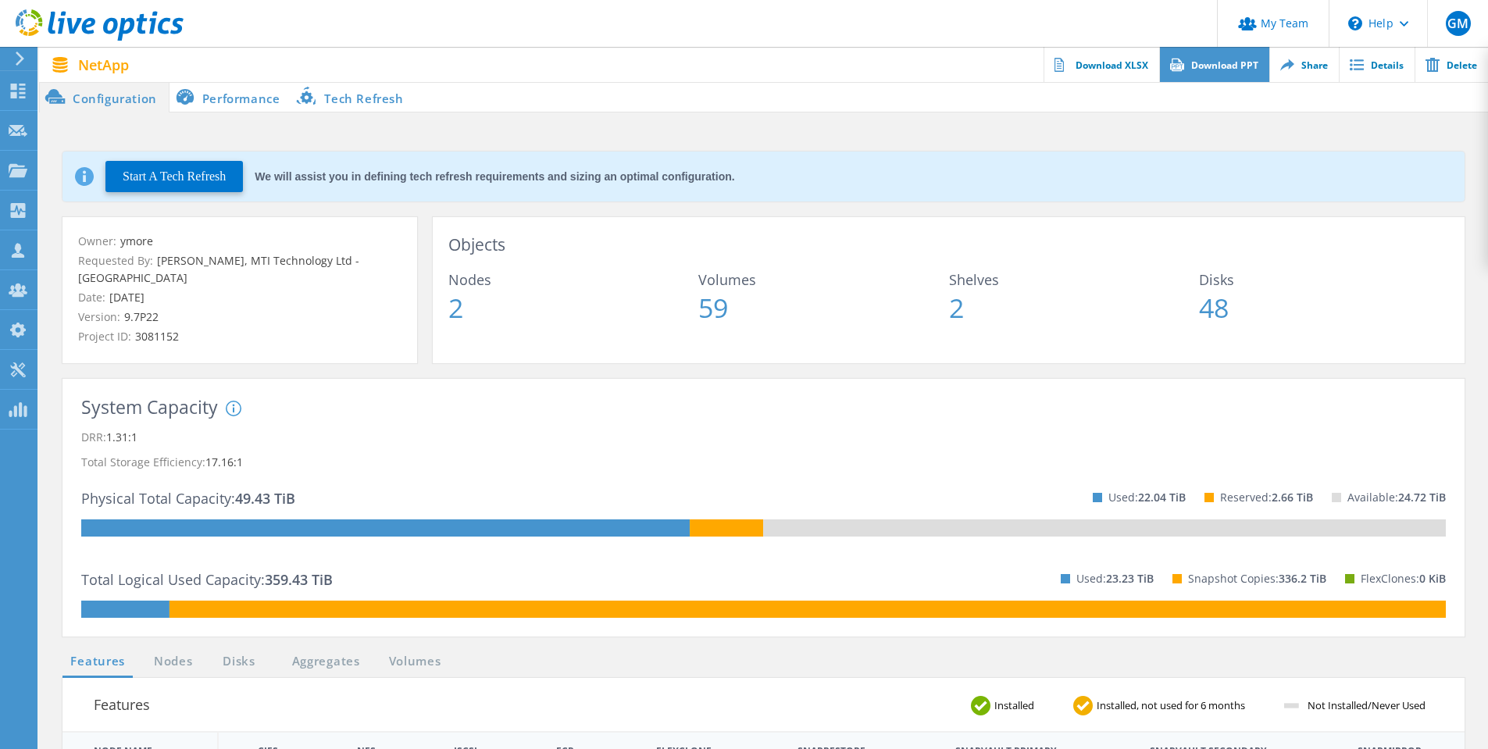
click at [1210, 67] on link "Download PPT" at bounding box center [1214, 64] width 110 height 35
click at [64, 85] on div "Dashboard" at bounding box center [74, 90] width 58 height 11
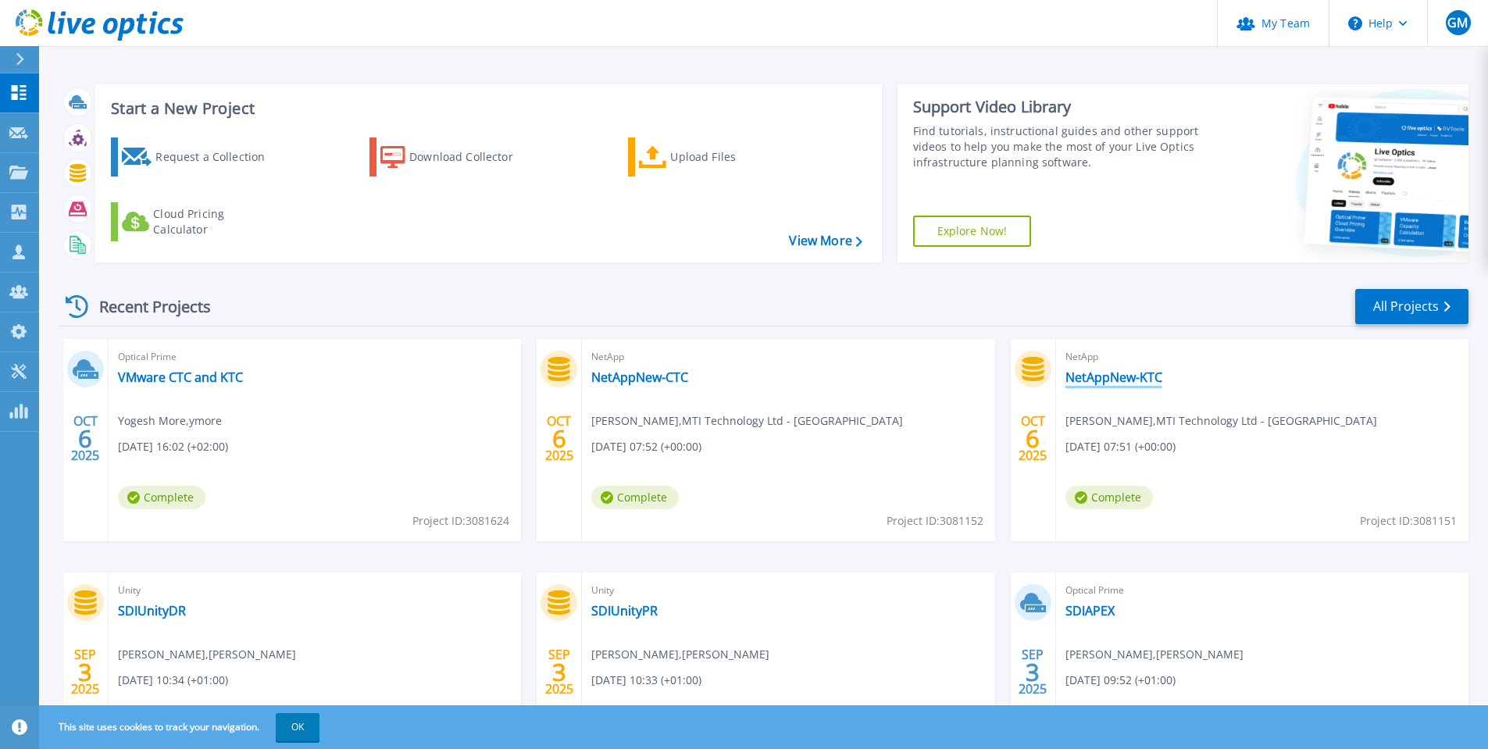
click at [1115, 379] on link "NetAppNew-KTC" at bounding box center [1113, 377] width 97 height 16
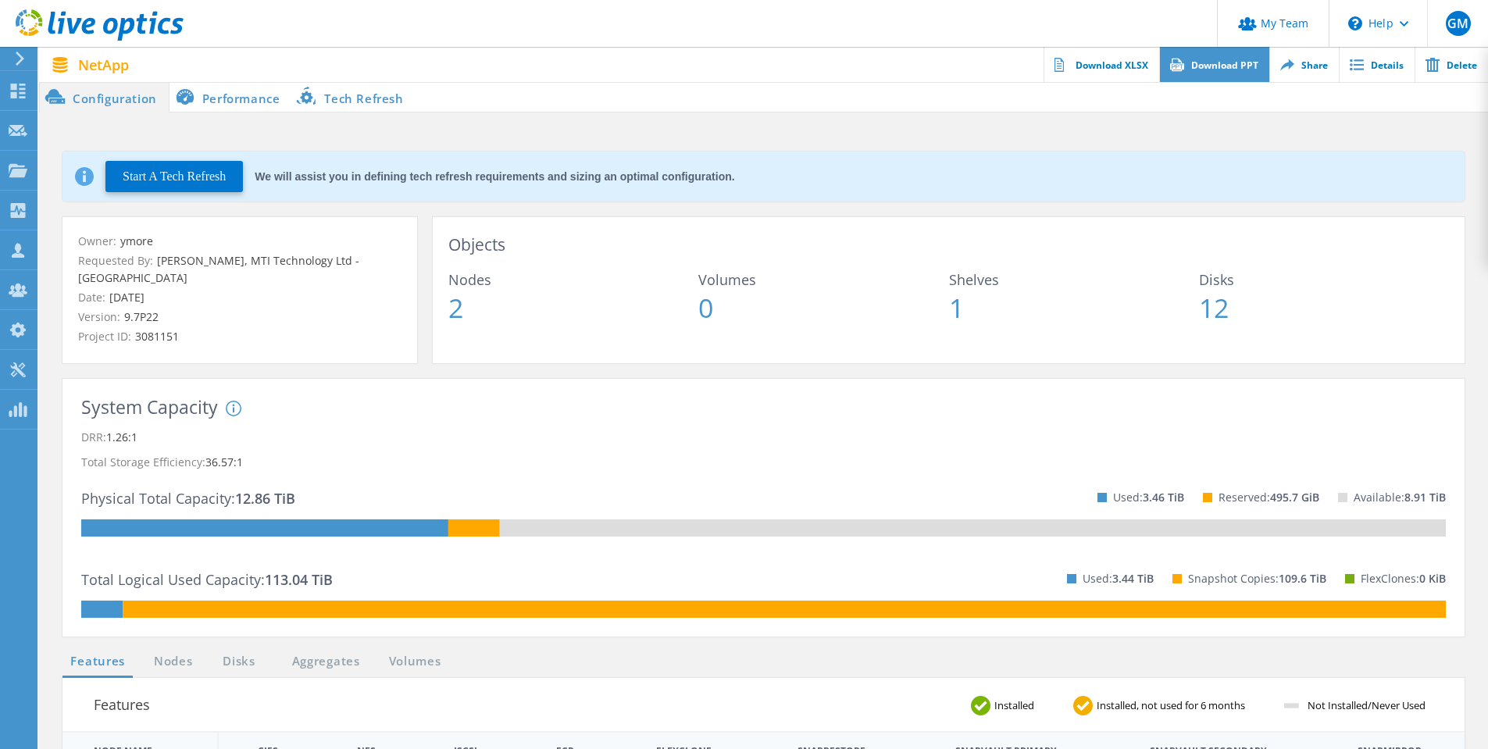
click at [1235, 72] on link "Download PPT" at bounding box center [1214, 64] width 110 height 35
click at [27, 93] on icon at bounding box center [18, 91] width 19 height 15
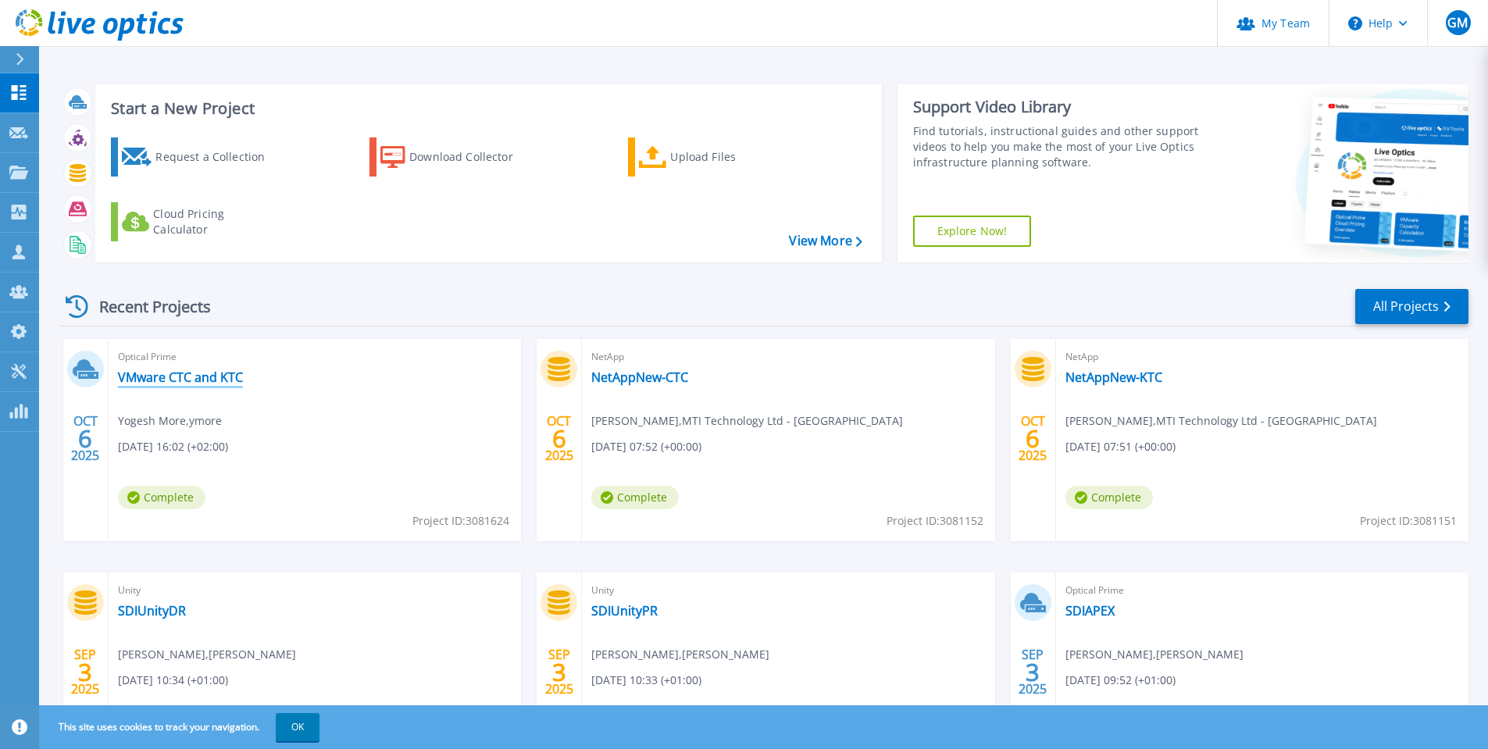
click at [191, 382] on link "VMware CTC and KTC" at bounding box center [180, 377] width 125 height 16
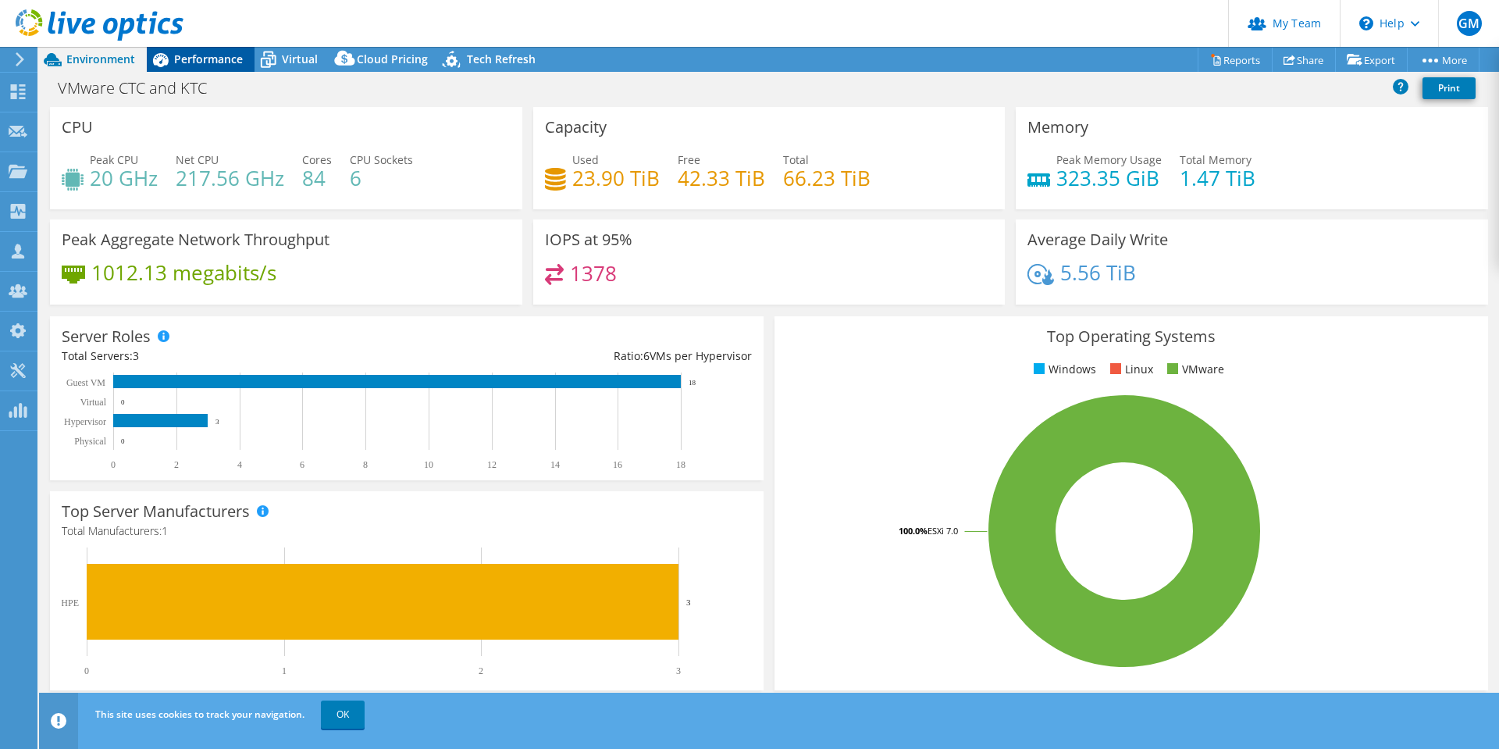
click at [201, 66] on div "Performance" at bounding box center [201, 59] width 108 height 25
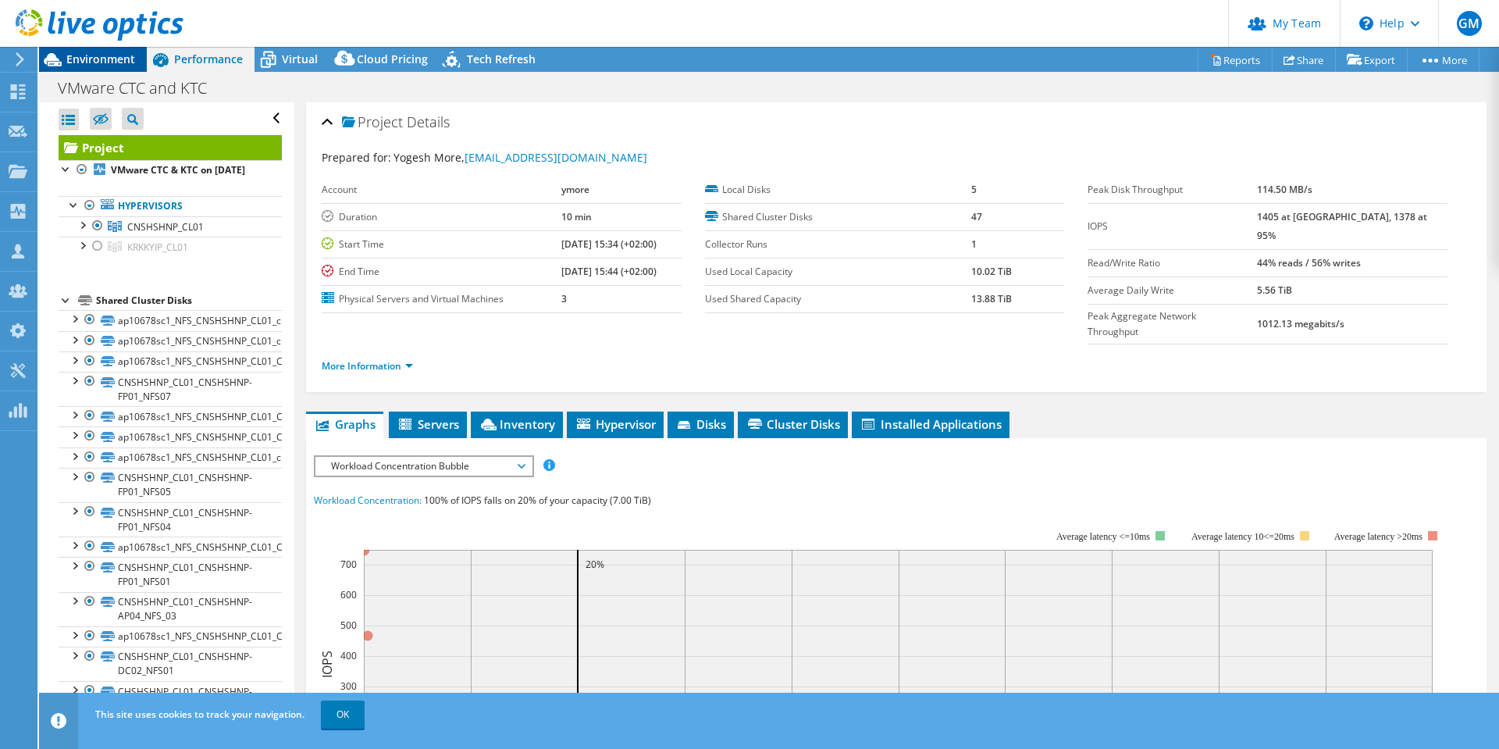
click at [105, 56] on span "Environment" at bounding box center [100, 59] width 69 height 15
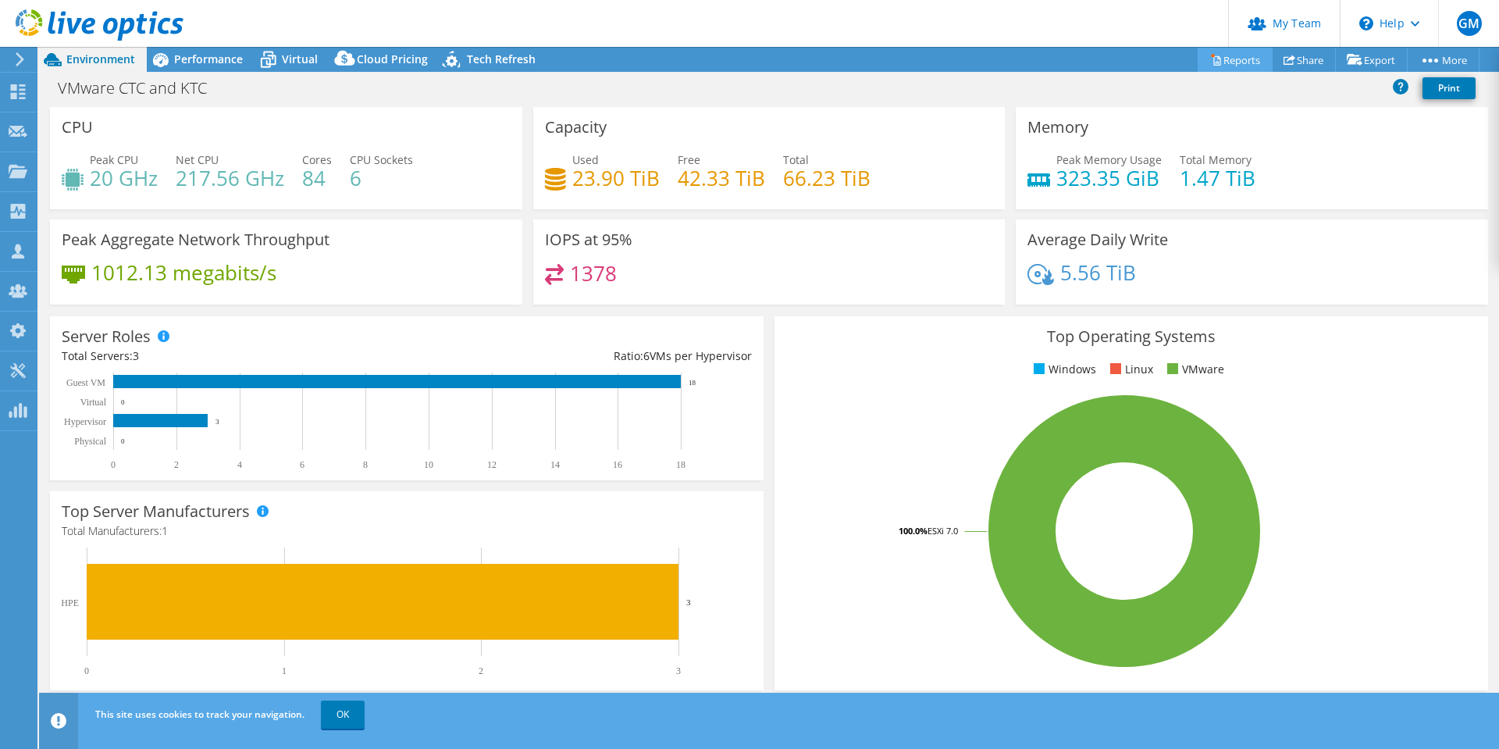
click at [1228, 62] on link "Reports" at bounding box center [1235, 60] width 75 height 24
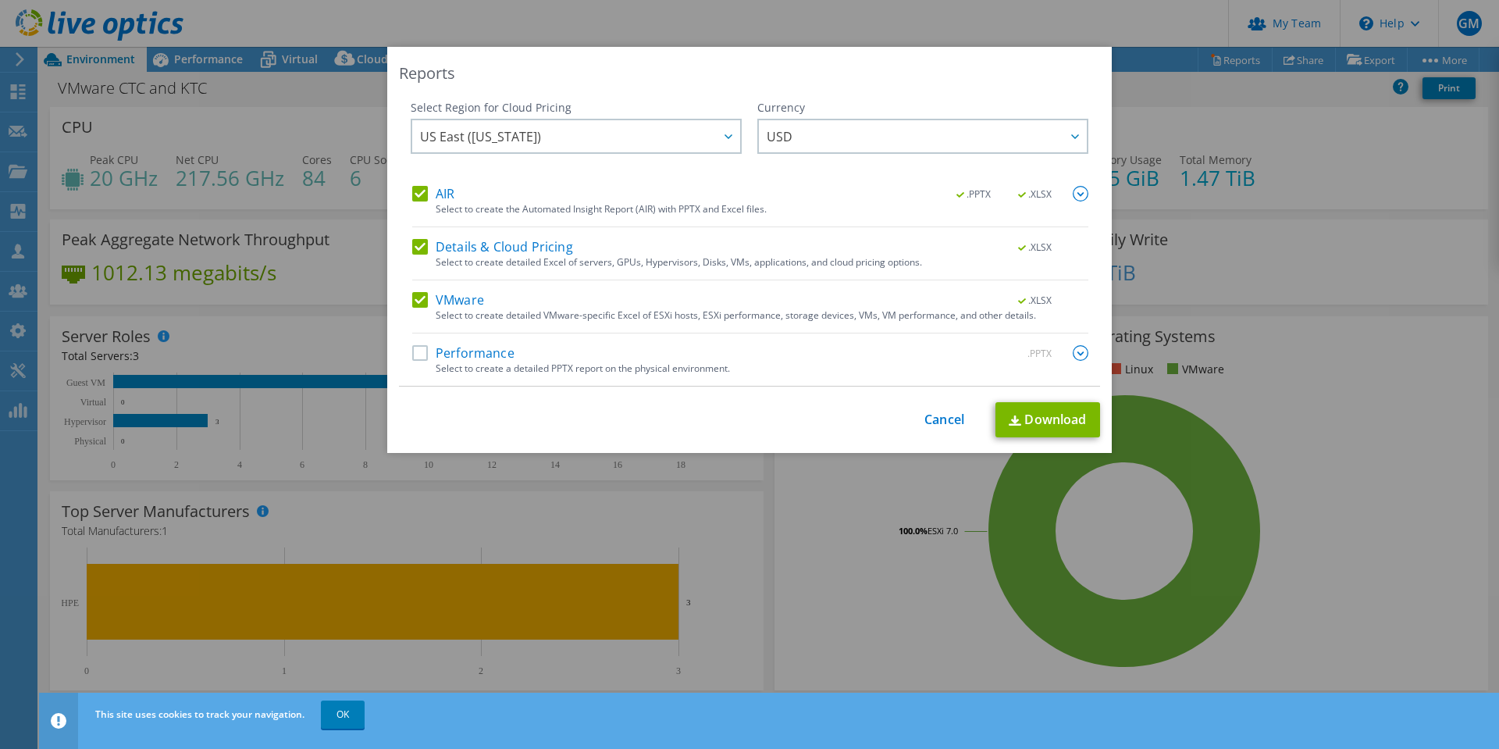
click at [416, 196] on label "AIR" at bounding box center [433, 194] width 42 height 16
click at [0, 0] on input "AIR" at bounding box center [0, 0] width 0 height 0
click at [416, 242] on label "Details & Cloud Pricing" at bounding box center [492, 247] width 161 height 16
click at [0, 0] on input "Details & Cloud Pricing" at bounding box center [0, 0] width 0 height 0
click at [1039, 418] on link "Download" at bounding box center [1048, 419] width 105 height 35
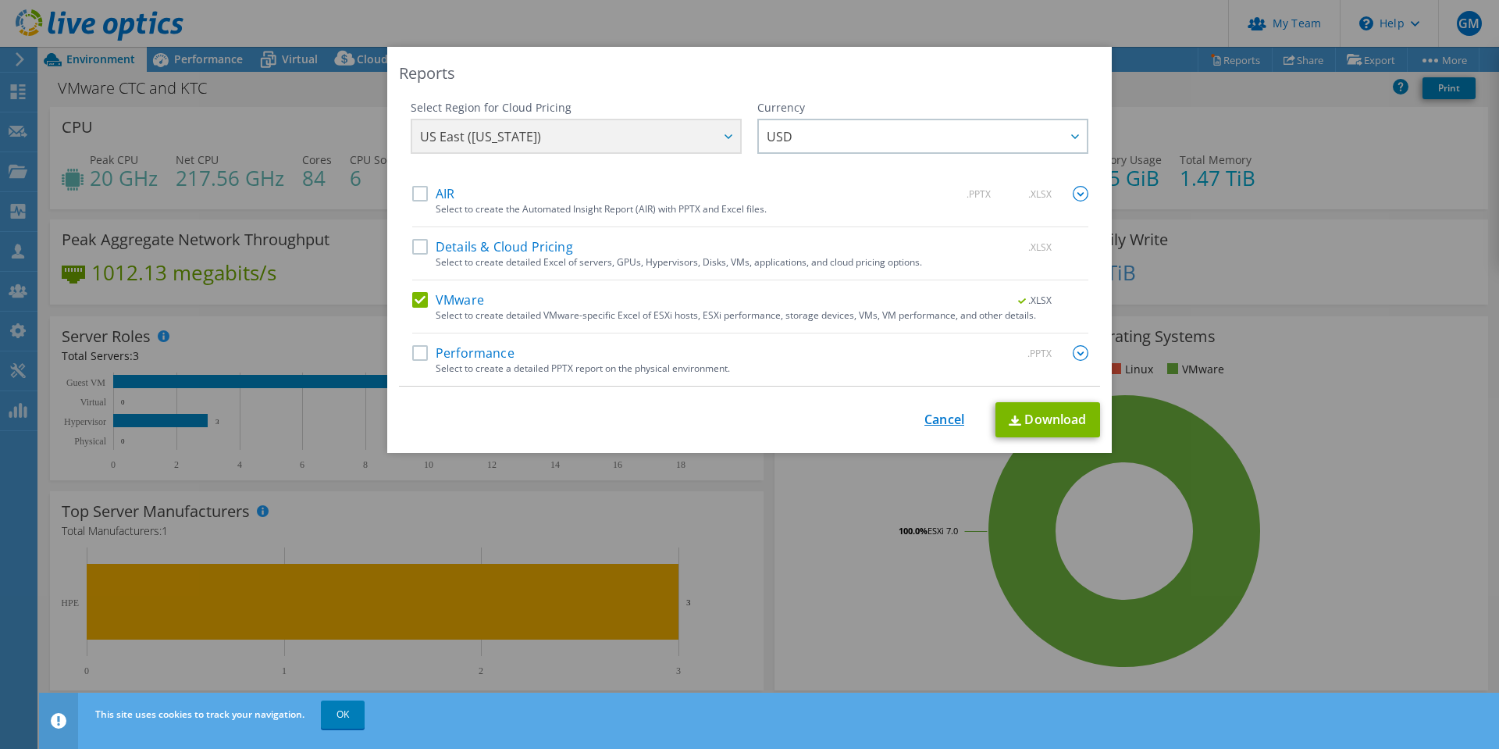
click at [944, 425] on link "Cancel" at bounding box center [945, 419] width 40 height 15
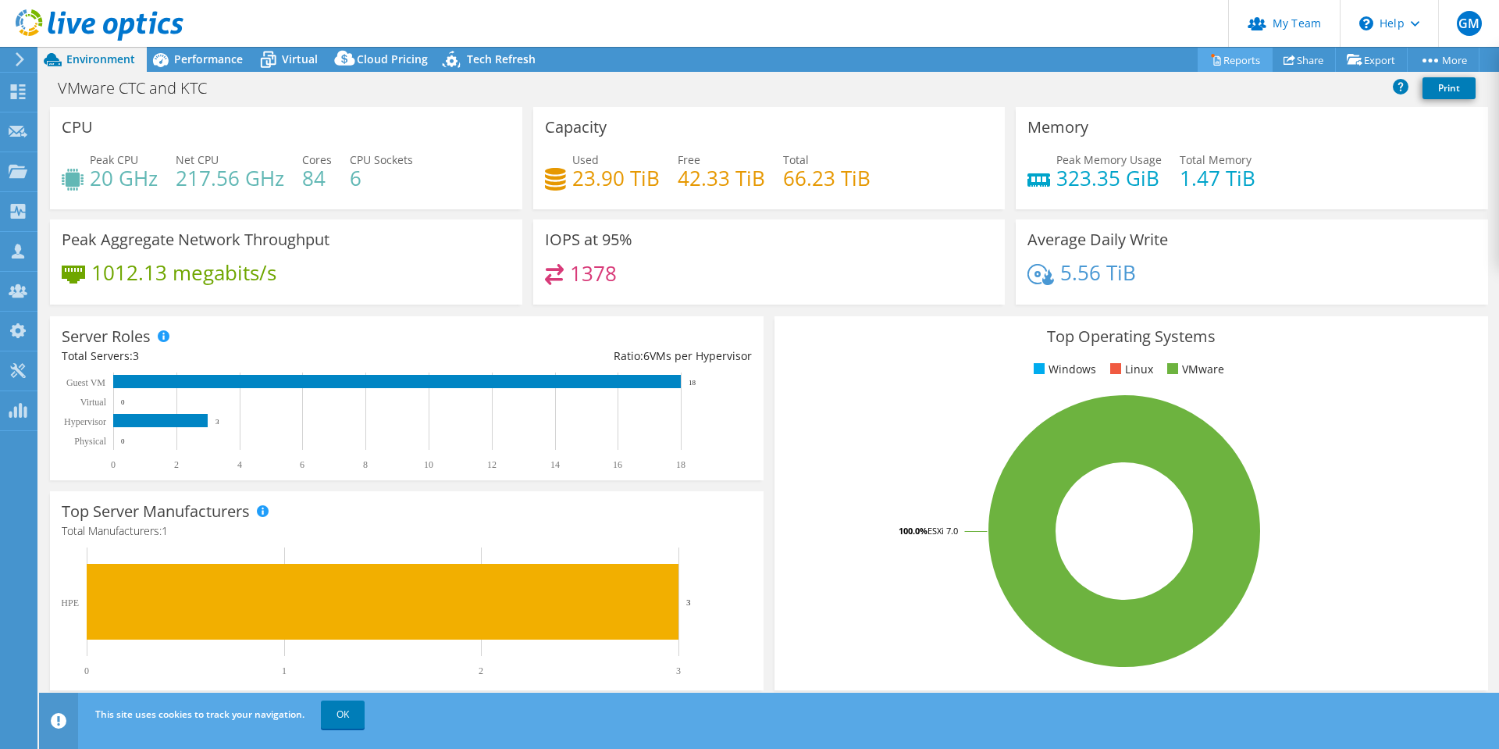
click at [1233, 59] on link "Reports" at bounding box center [1235, 60] width 75 height 24
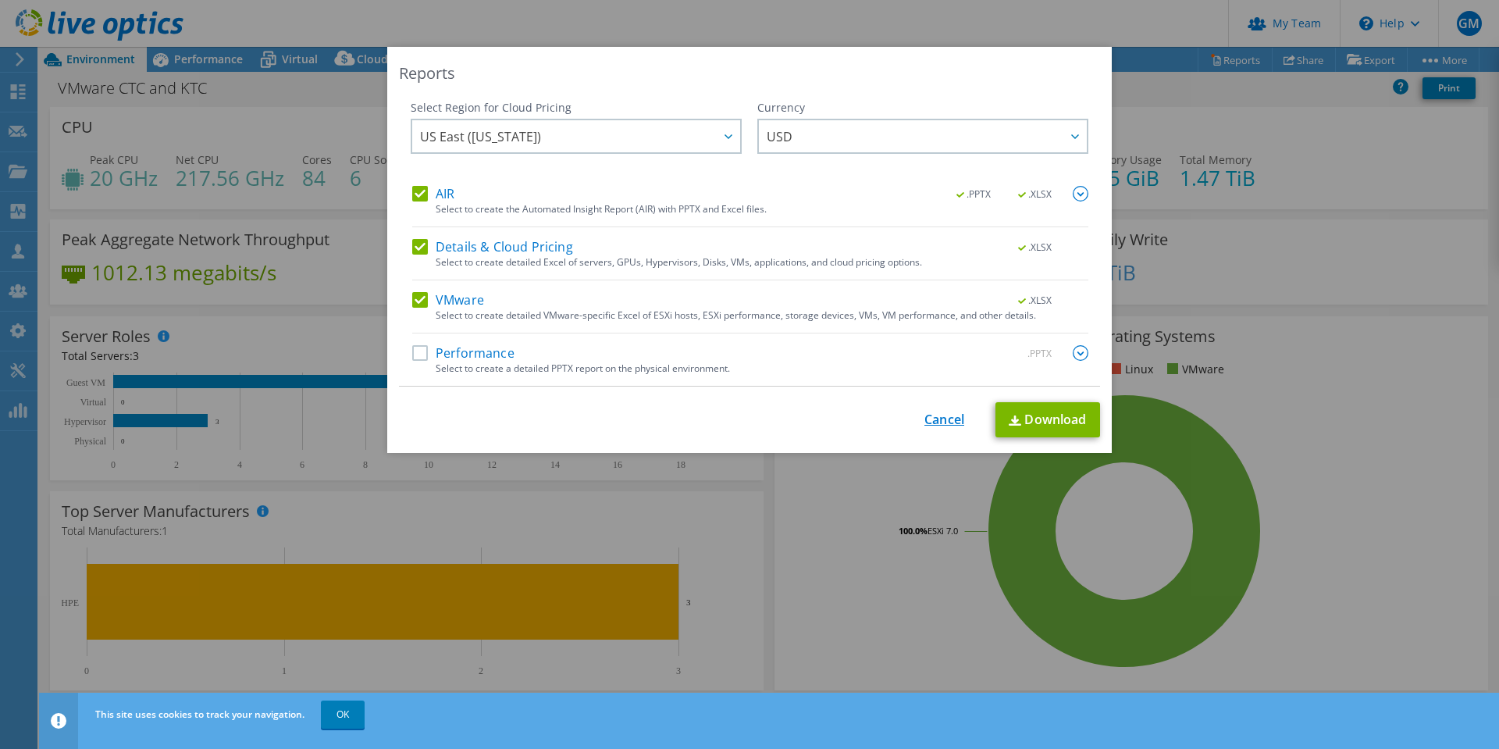
click at [931, 415] on link "Cancel" at bounding box center [945, 419] width 40 height 15
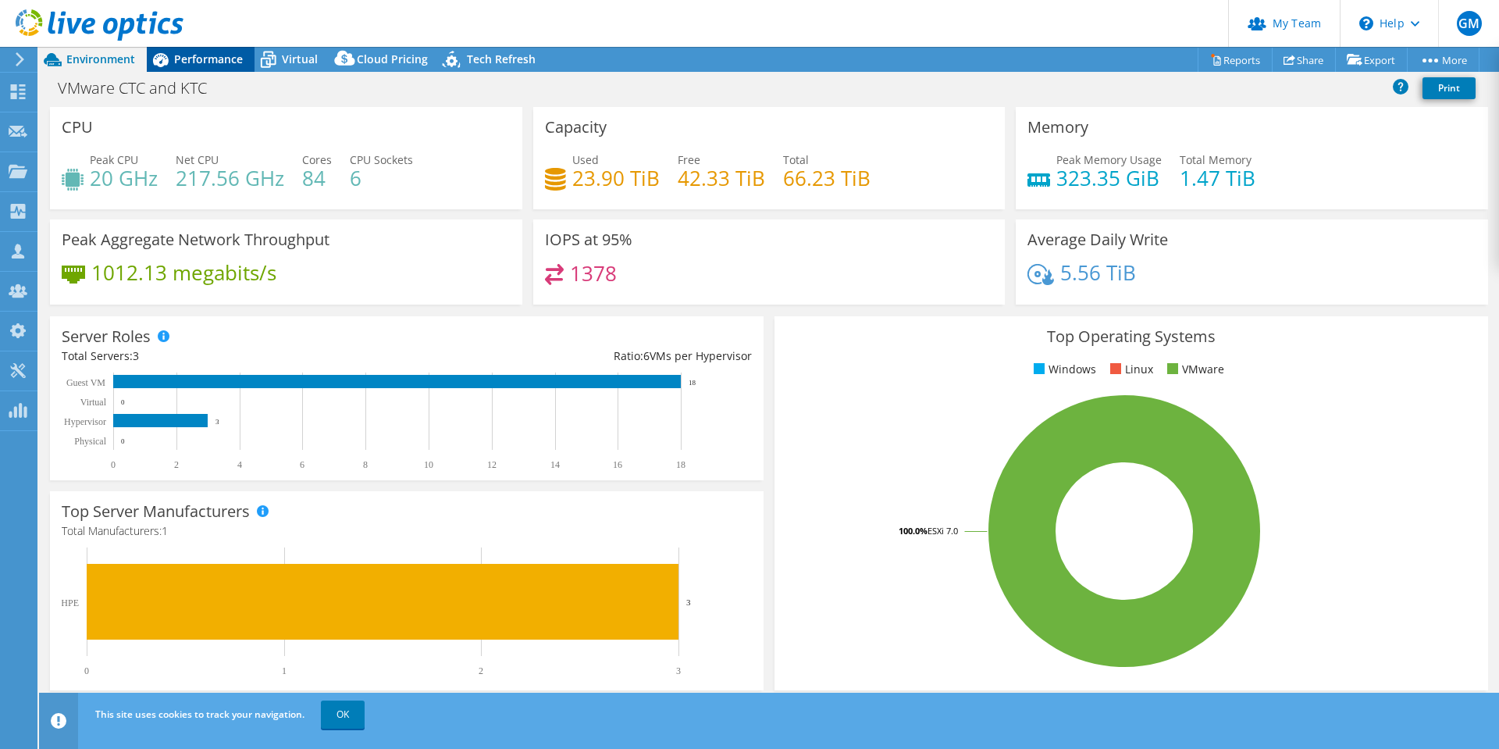
click at [201, 60] on span "Performance" at bounding box center [208, 59] width 69 height 15
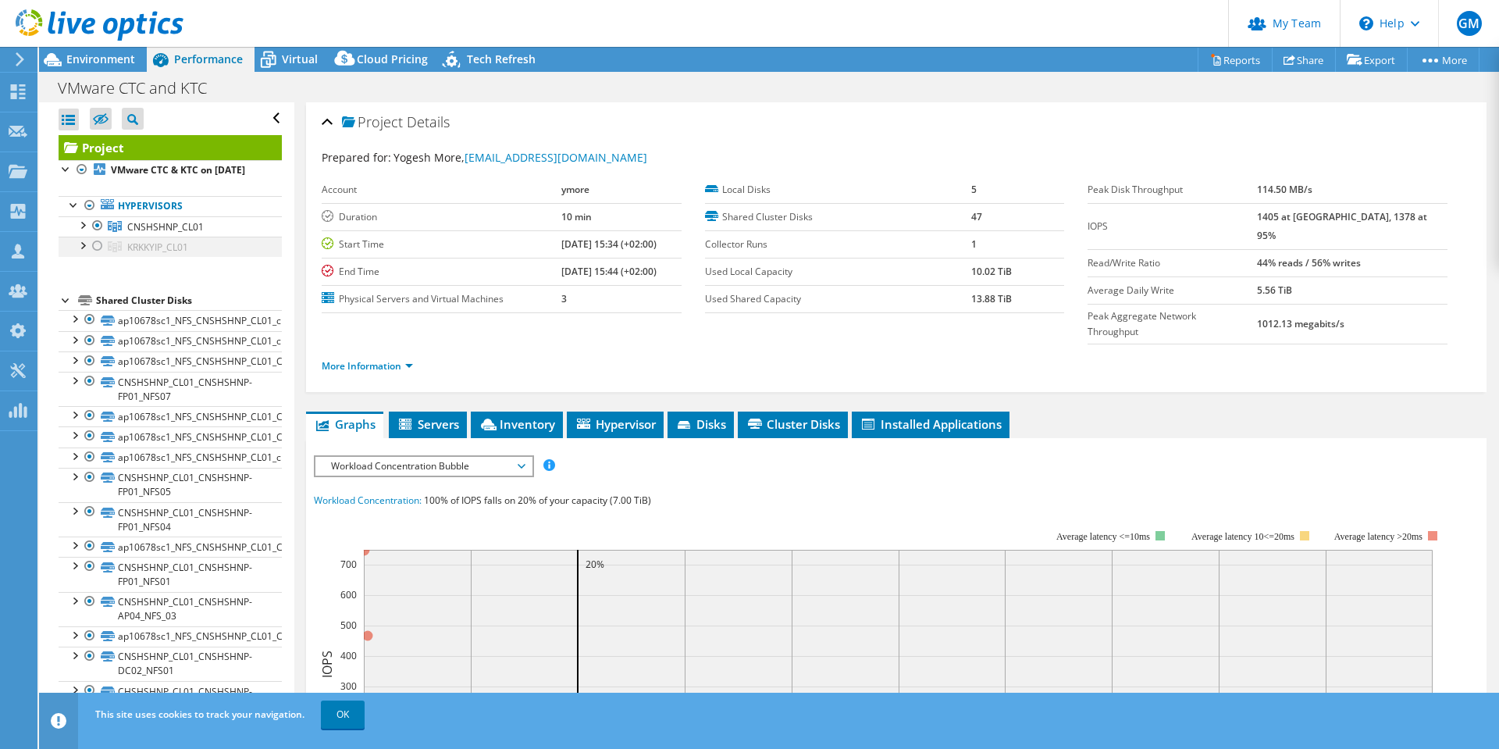
click at [105, 257] on li "KRKKYIP_CL01 krkkyip-esx02.phinia.local krkkyip-esx02:storage01" at bounding box center [170, 247] width 223 height 20
click at [96, 255] on div at bounding box center [98, 246] width 16 height 19
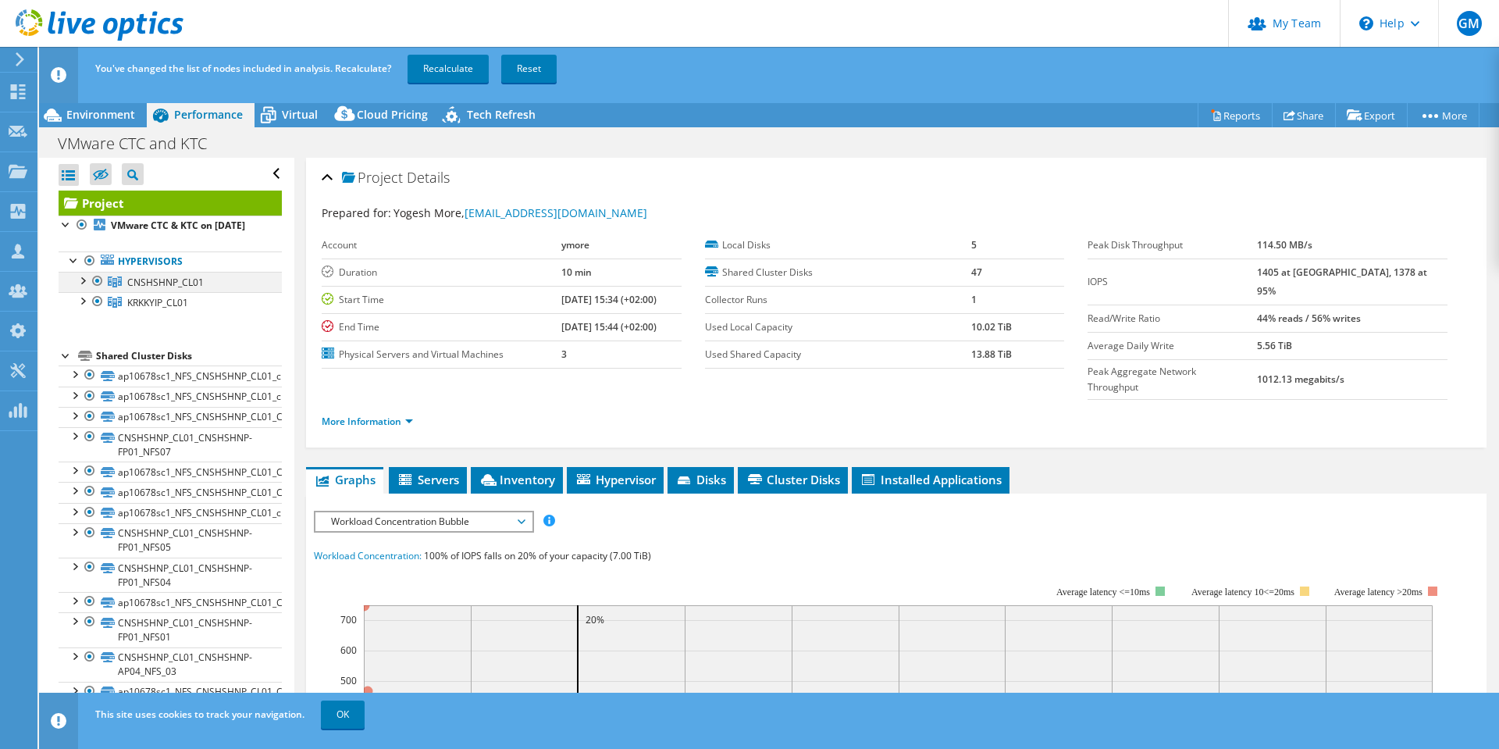
click at [101, 290] on div at bounding box center [98, 281] width 16 height 19
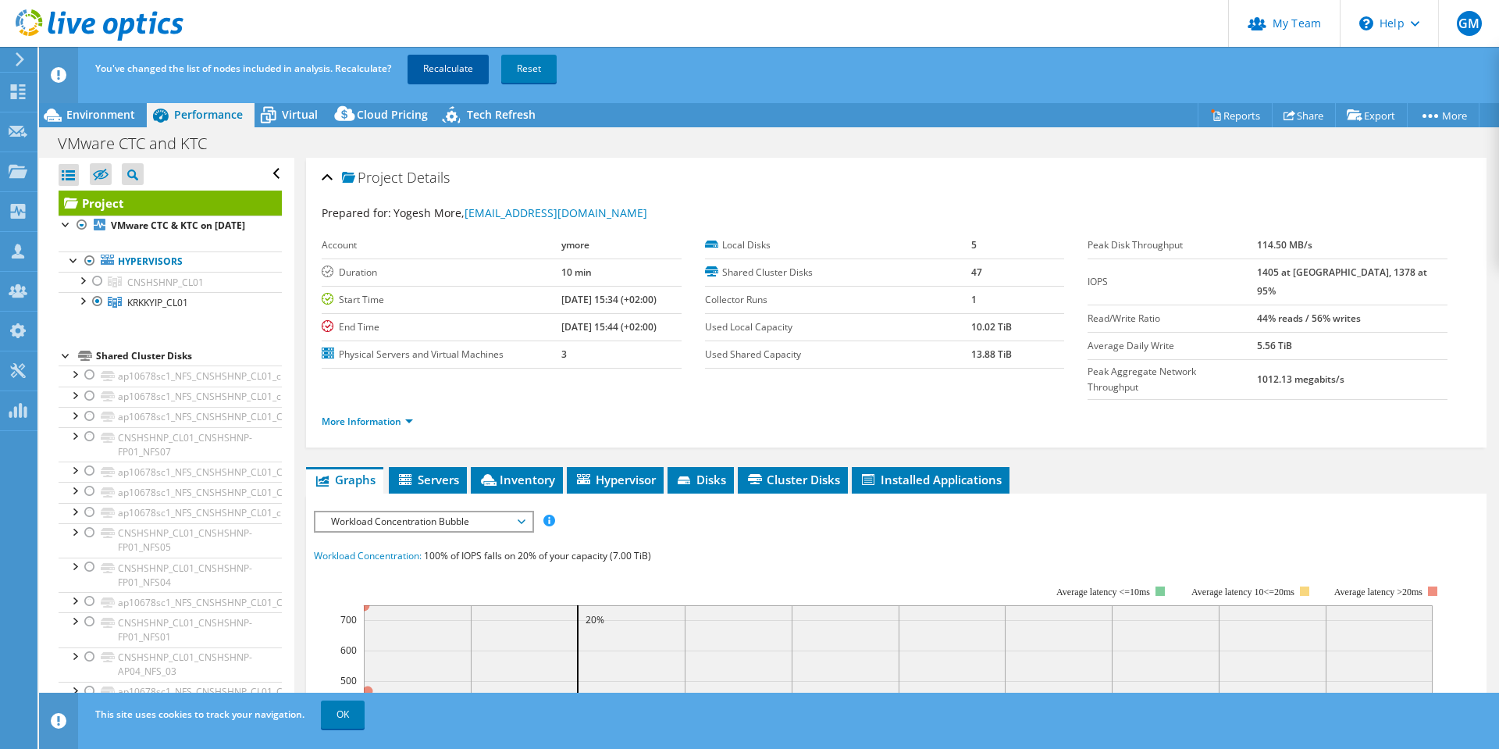
click at [445, 65] on link "Recalculate" at bounding box center [448, 69] width 81 height 28
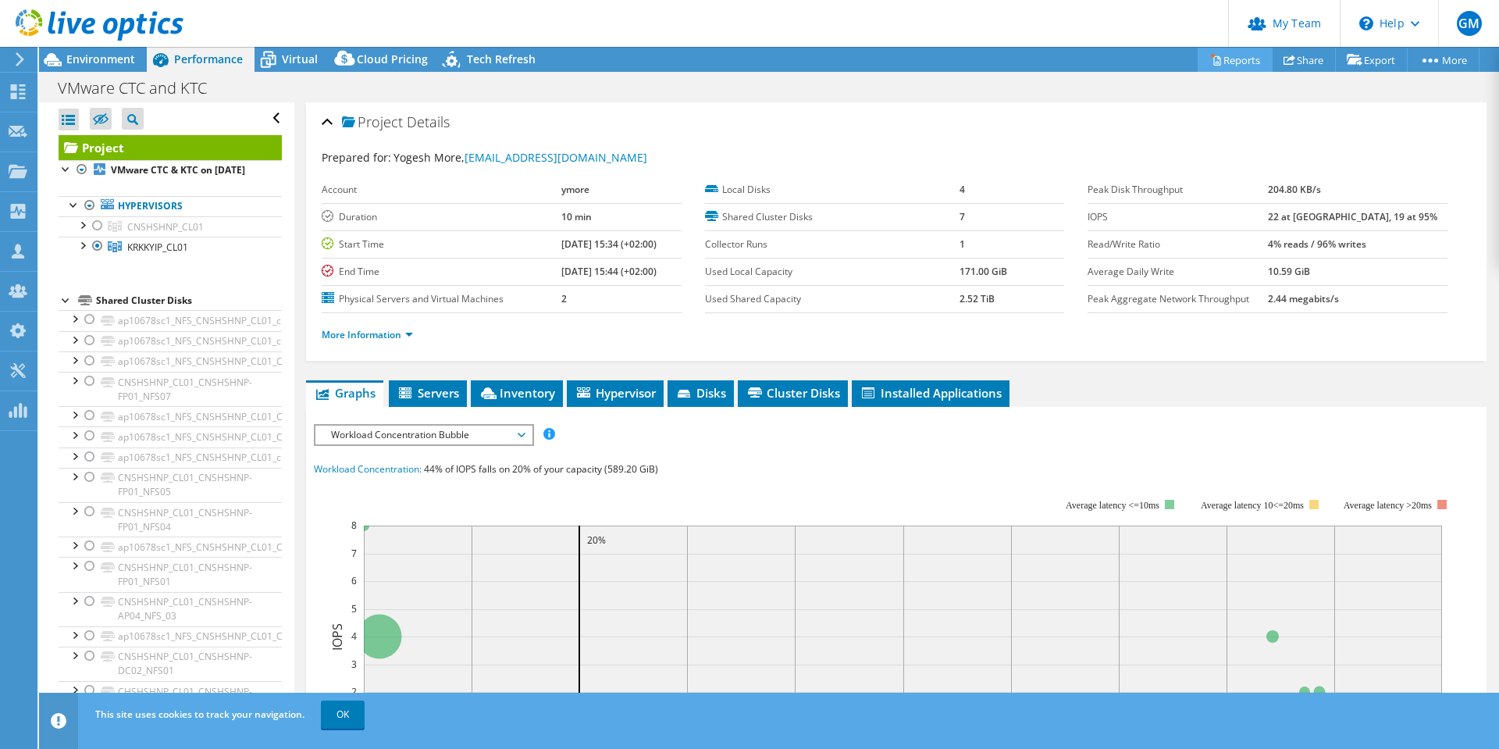
click at [1219, 55] on link "Reports" at bounding box center [1235, 60] width 75 height 24
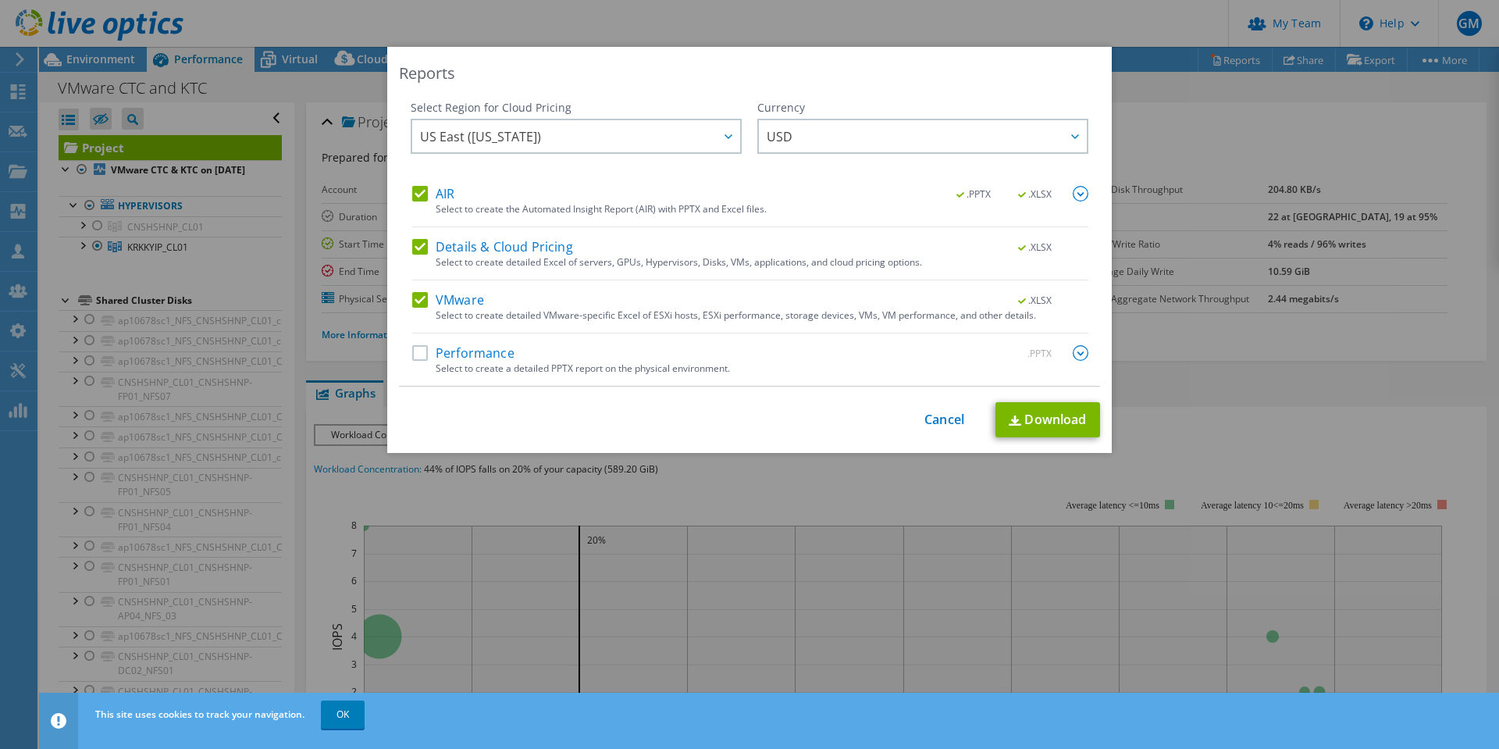
click at [412, 188] on label "AIR" at bounding box center [433, 194] width 42 height 16
click at [0, 0] on input "AIR" at bounding box center [0, 0] width 0 height 0
click at [412, 247] on label "Details & Cloud Pricing" at bounding box center [492, 247] width 161 height 16
click at [0, 0] on input "Details & Cloud Pricing" at bounding box center [0, 0] width 0 height 0
click at [1029, 417] on link "Download" at bounding box center [1048, 419] width 105 height 35
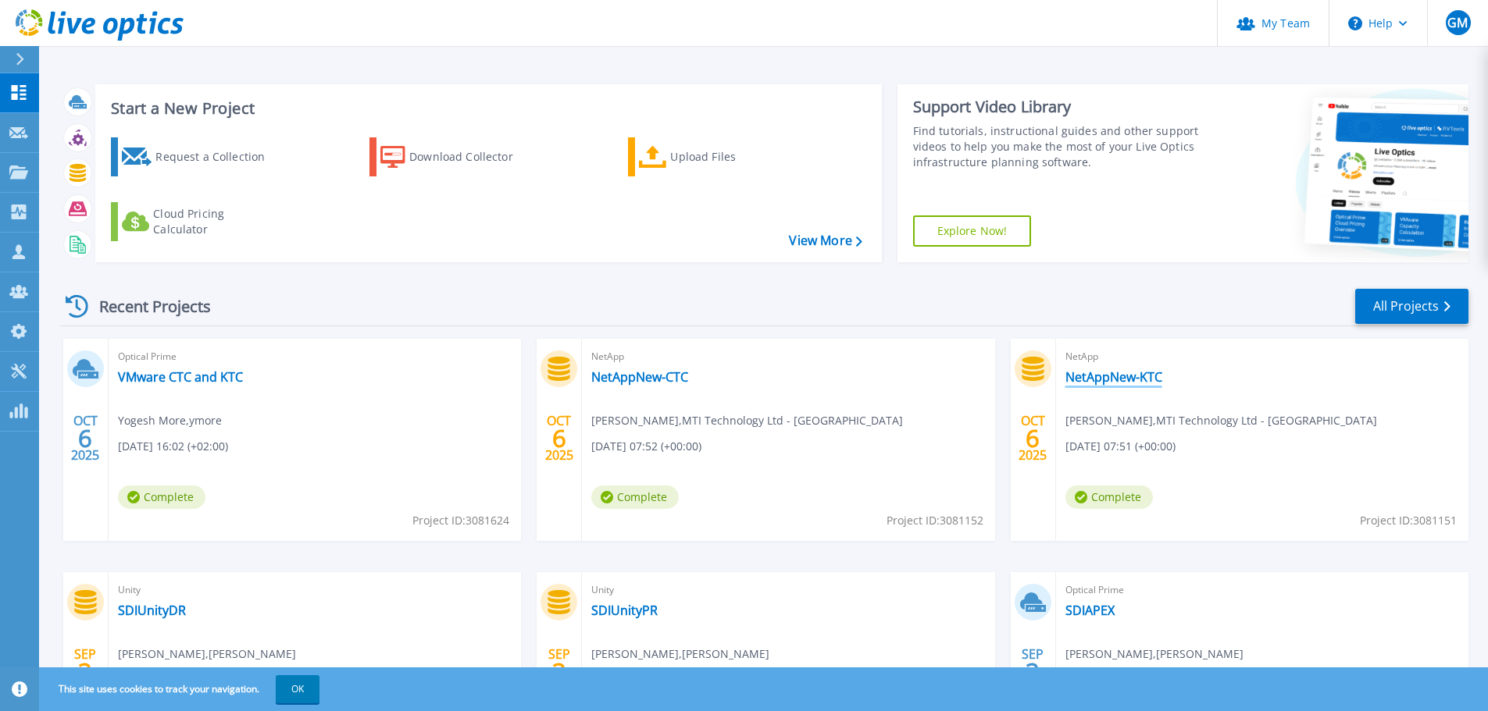
click at [1123, 382] on link "NetAppNew-KTC" at bounding box center [1113, 377] width 97 height 16
